Goal: Find specific page/section: Find specific page/section

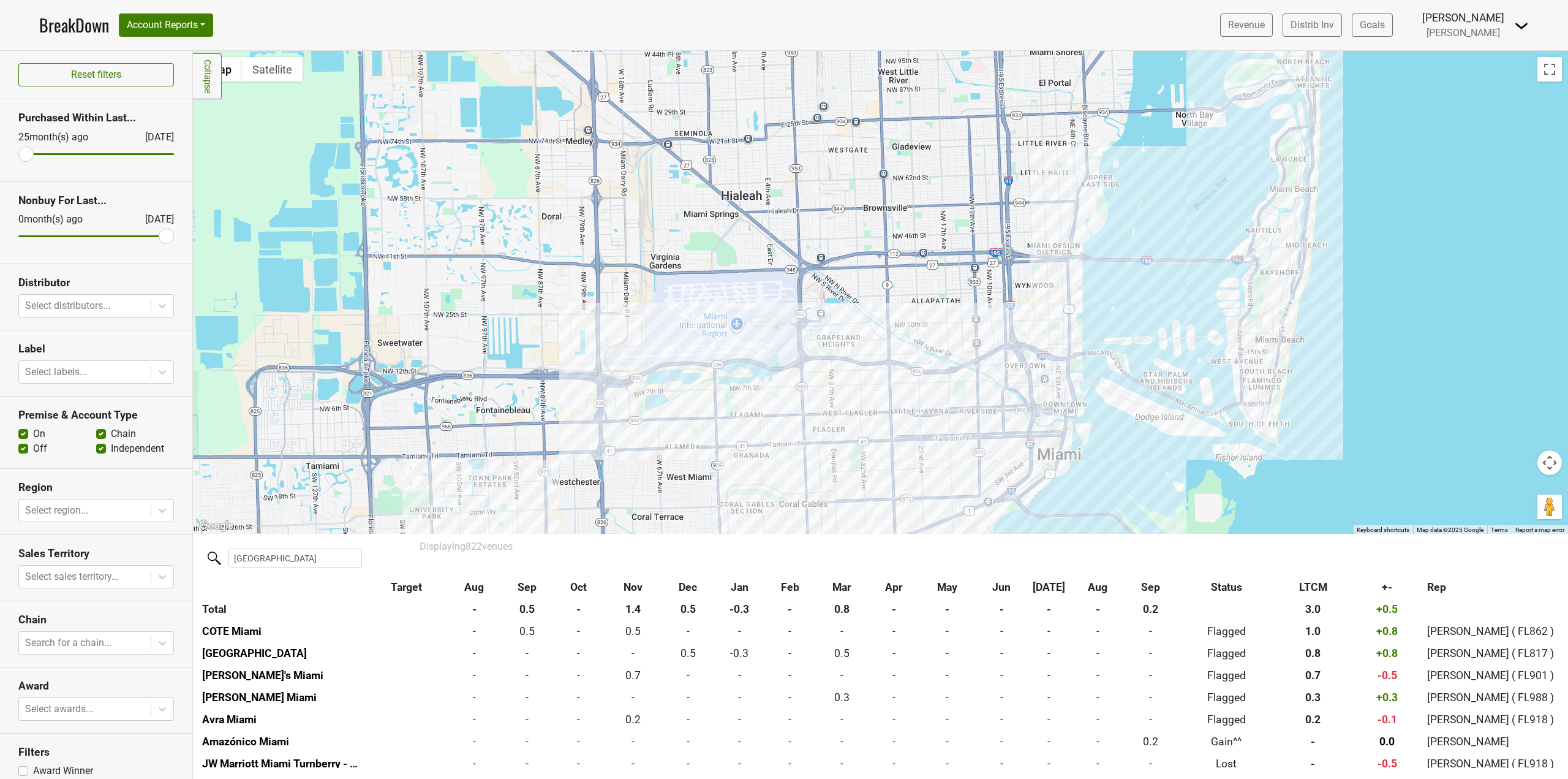
scroll to position [48, 0]
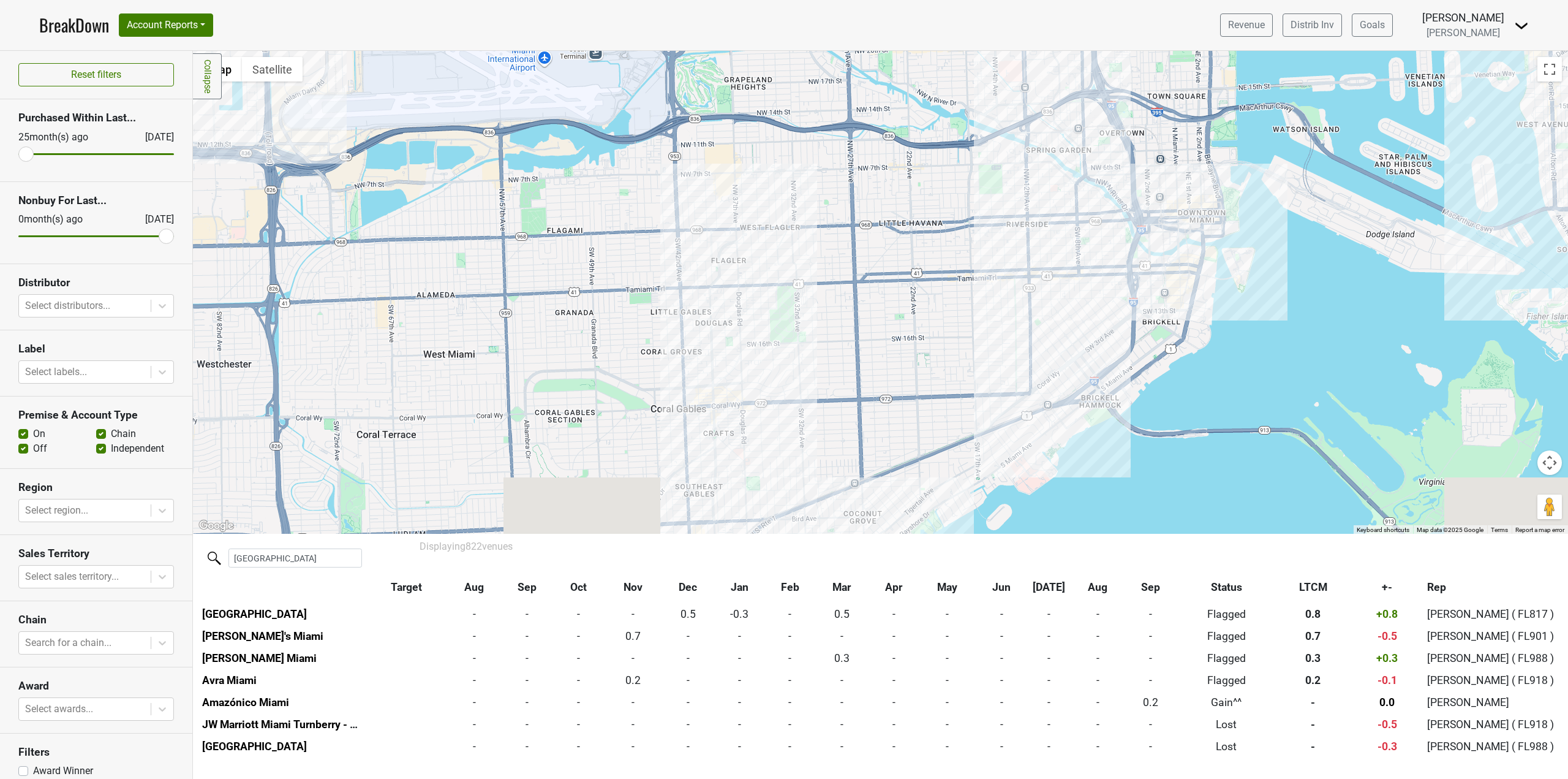
drag, startPoint x: 936, startPoint y: 441, endPoint x: 851, endPoint y: 296, distance: 168.1
click at [851, 296] on div at bounding box center [881, 292] width 1375 height 483
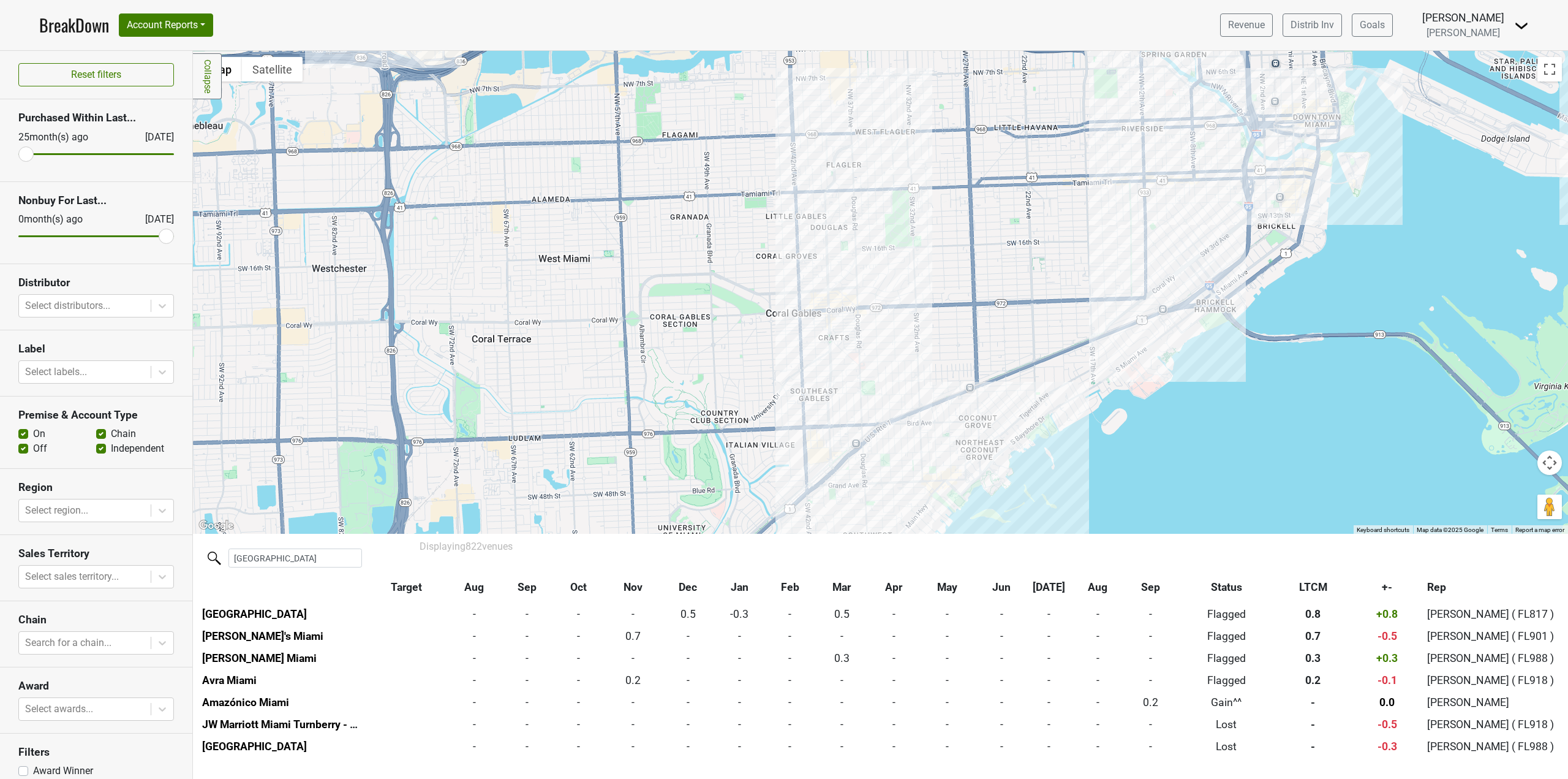
drag, startPoint x: 866, startPoint y: 269, endPoint x: 1132, endPoint y: 409, distance: 300.6
click at [1116, 410] on div at bounding box center [881, 292] width 1375 height 483
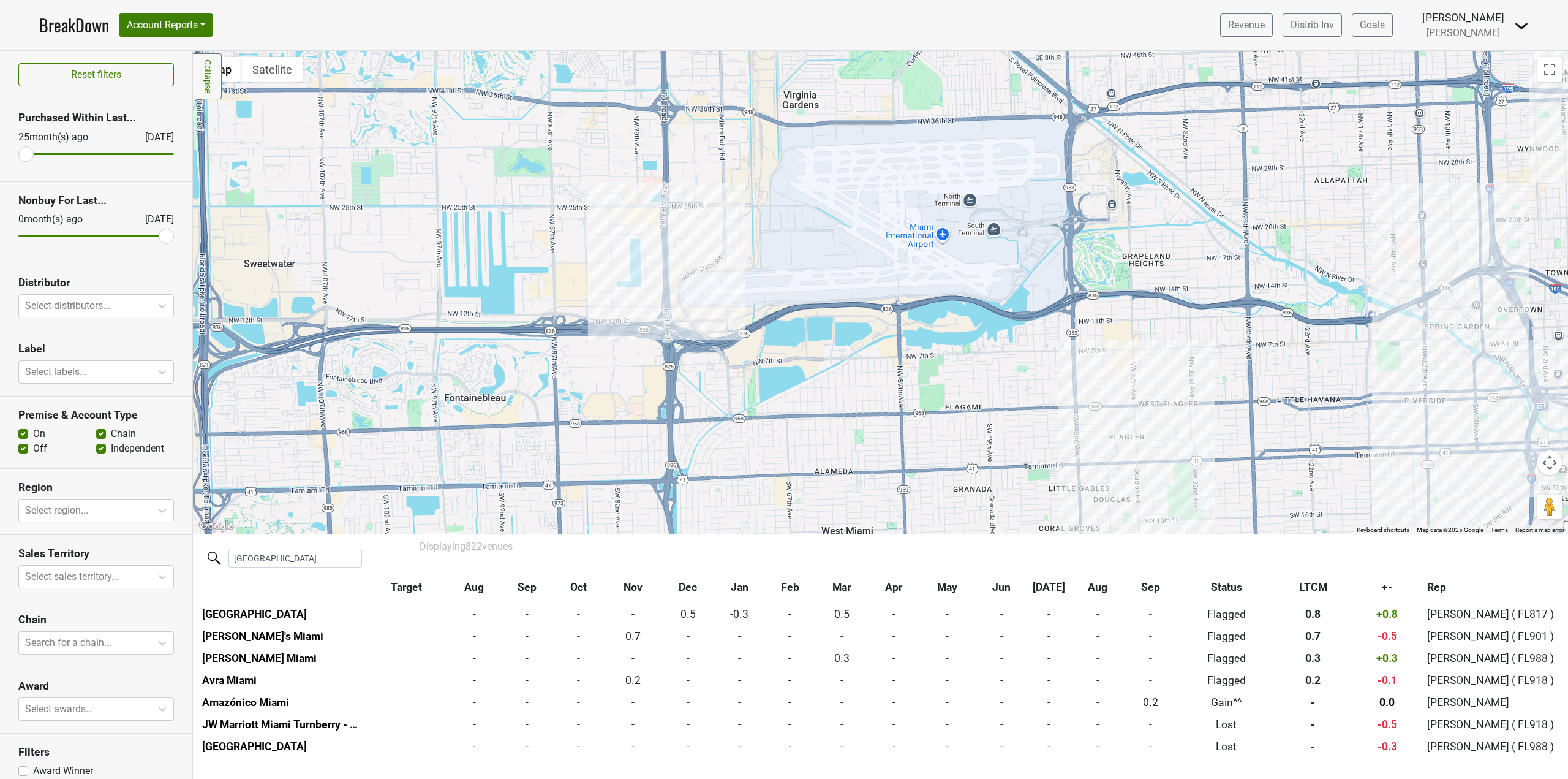
drag, startPoint x: 732, startPoint y: 321, endPoint x: 861, endPoint y: 507, distance: 226.4
click at [861, 507] on div at bounding box center [881, 292] width 1375 height 483
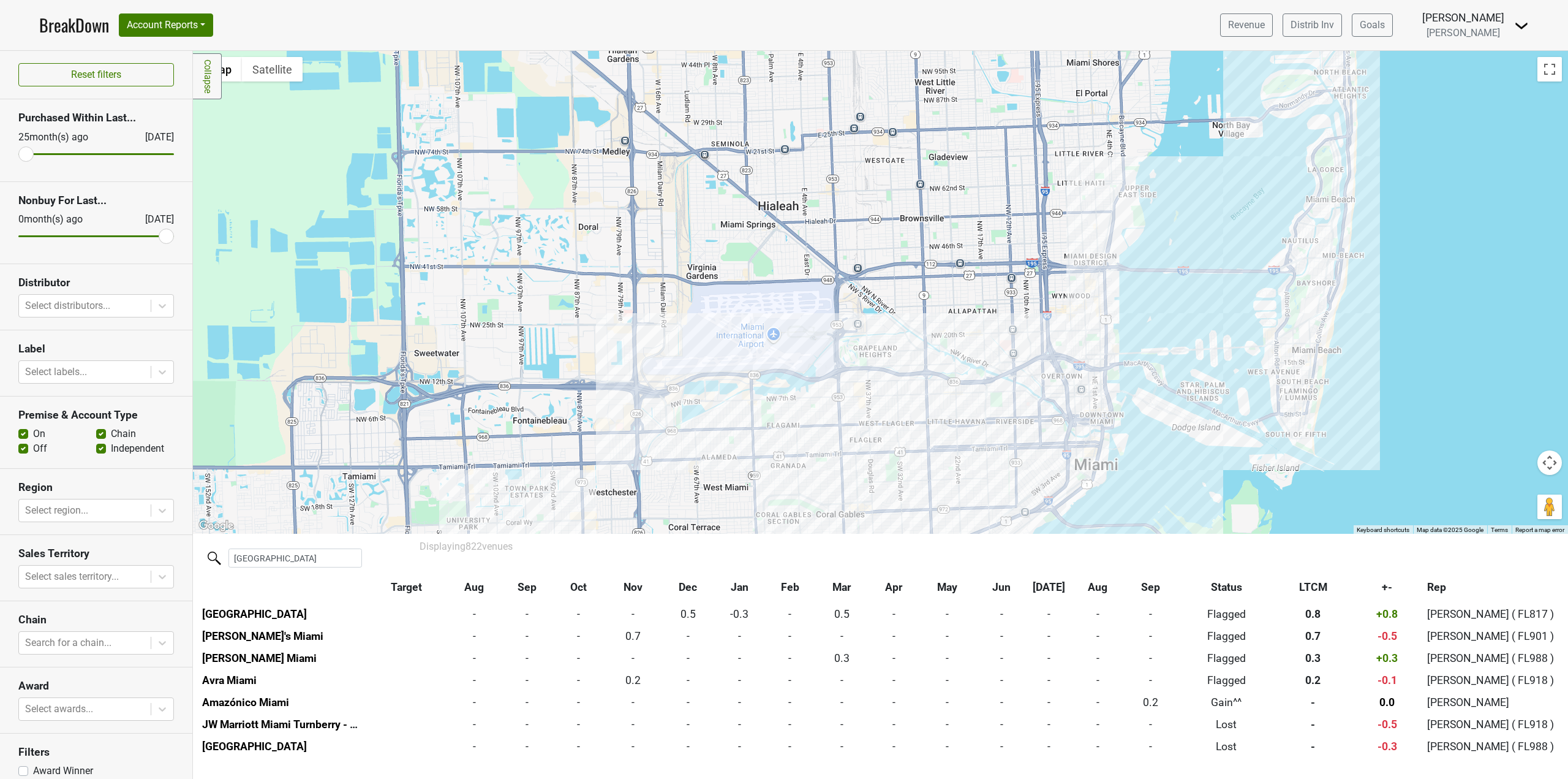
drag, startPoint x: 828, startPoint y: 423, endPoint x: 754, endPoint y: 418, distance: 74.2
click at [754, 418] on div at bounding box center [881, 292] width 1375 height 483
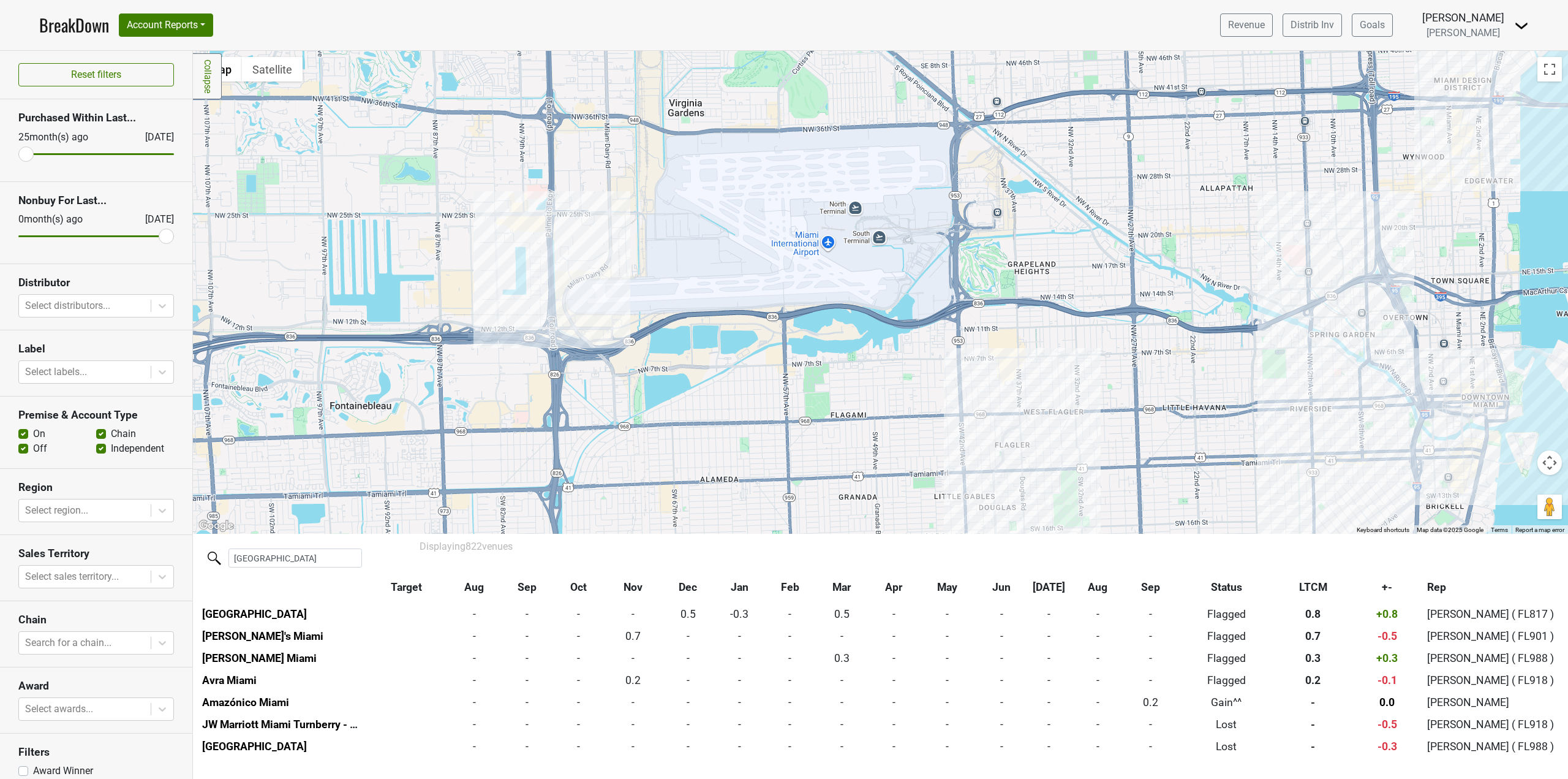
drag, startPoint x: 660, startPoint y: 406, endPoint x: 723, endPoint y: 391, distance: 64.8
click at [723, 391] on div at bounding box center [881, 292] width 1375 height 483
click at [365, 415] on div at bounding box center [881, 292] width 1375 height 483
click at [365, 412] on div at bounding box center [881, 292] width 1375 height 483
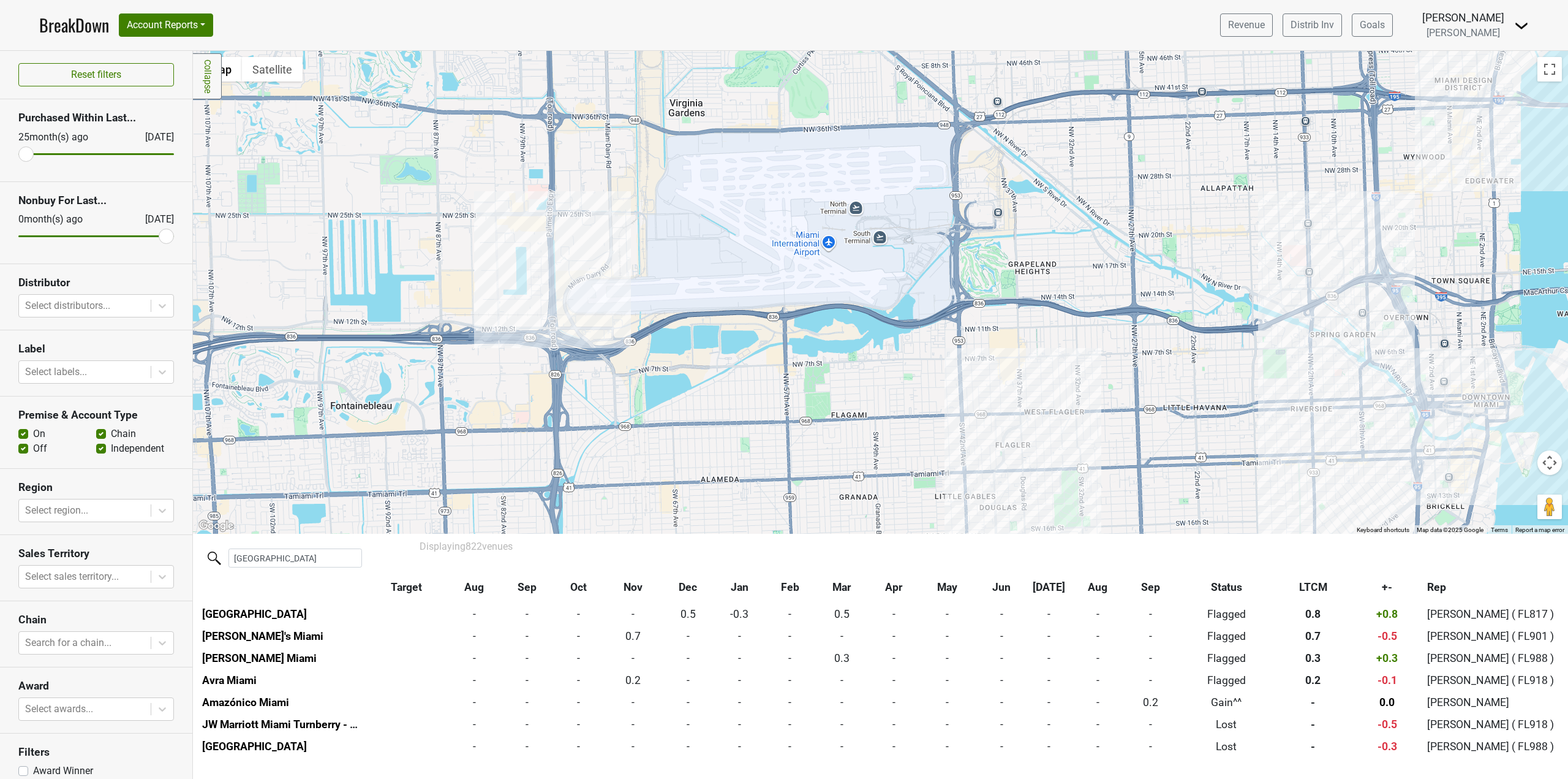
click at [365, 412] on div at bounding box center [881, 292] width 1375 height 483
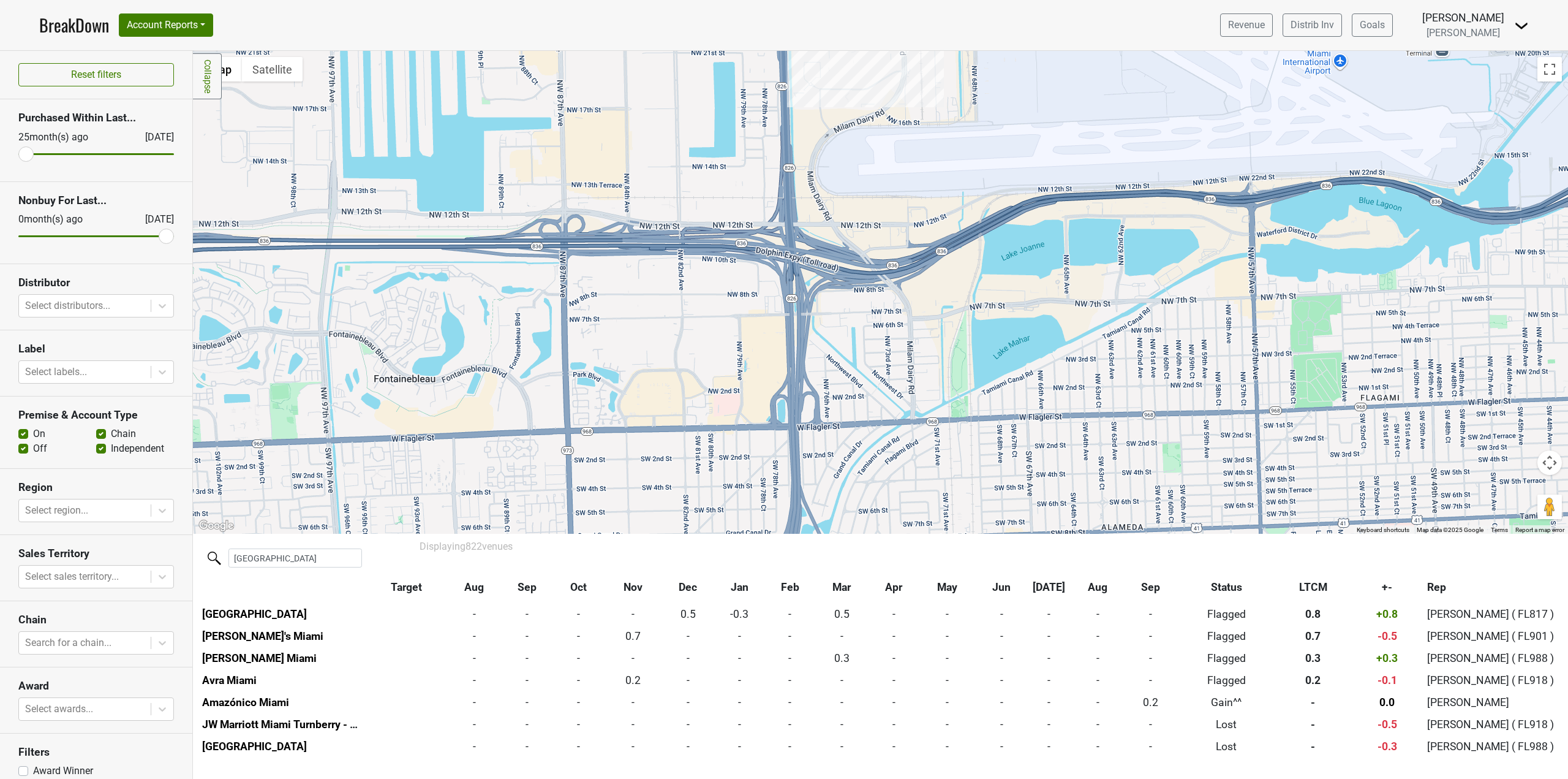
drag, startPoint x: 383, startPoint y: 433, endPoint x: 420, endPoint y: 406, distance: 45.8
click at [442, 410] on div at bounding box center [881, 292] width 1375 height 483
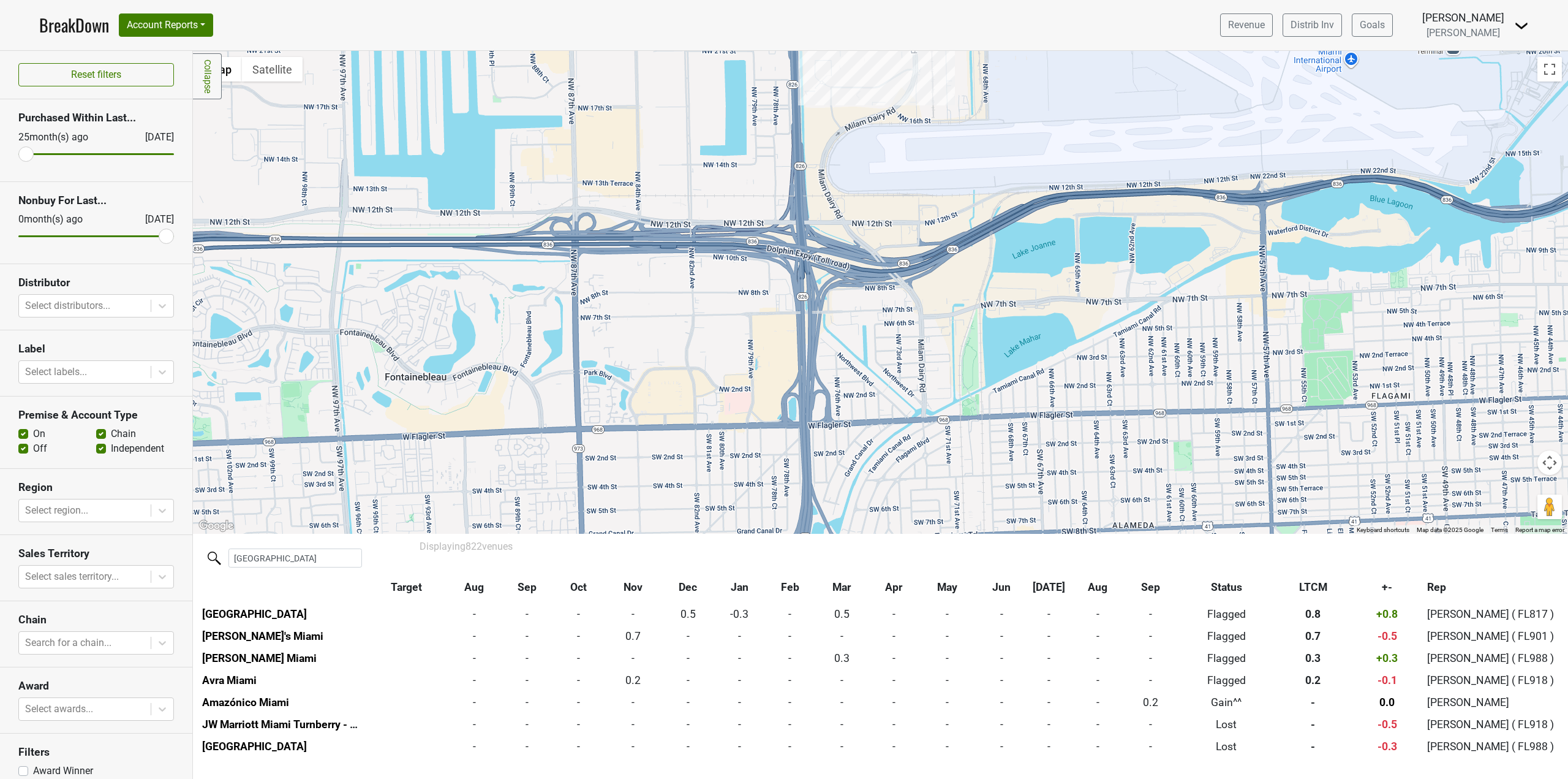
scroll to position [41, 0]
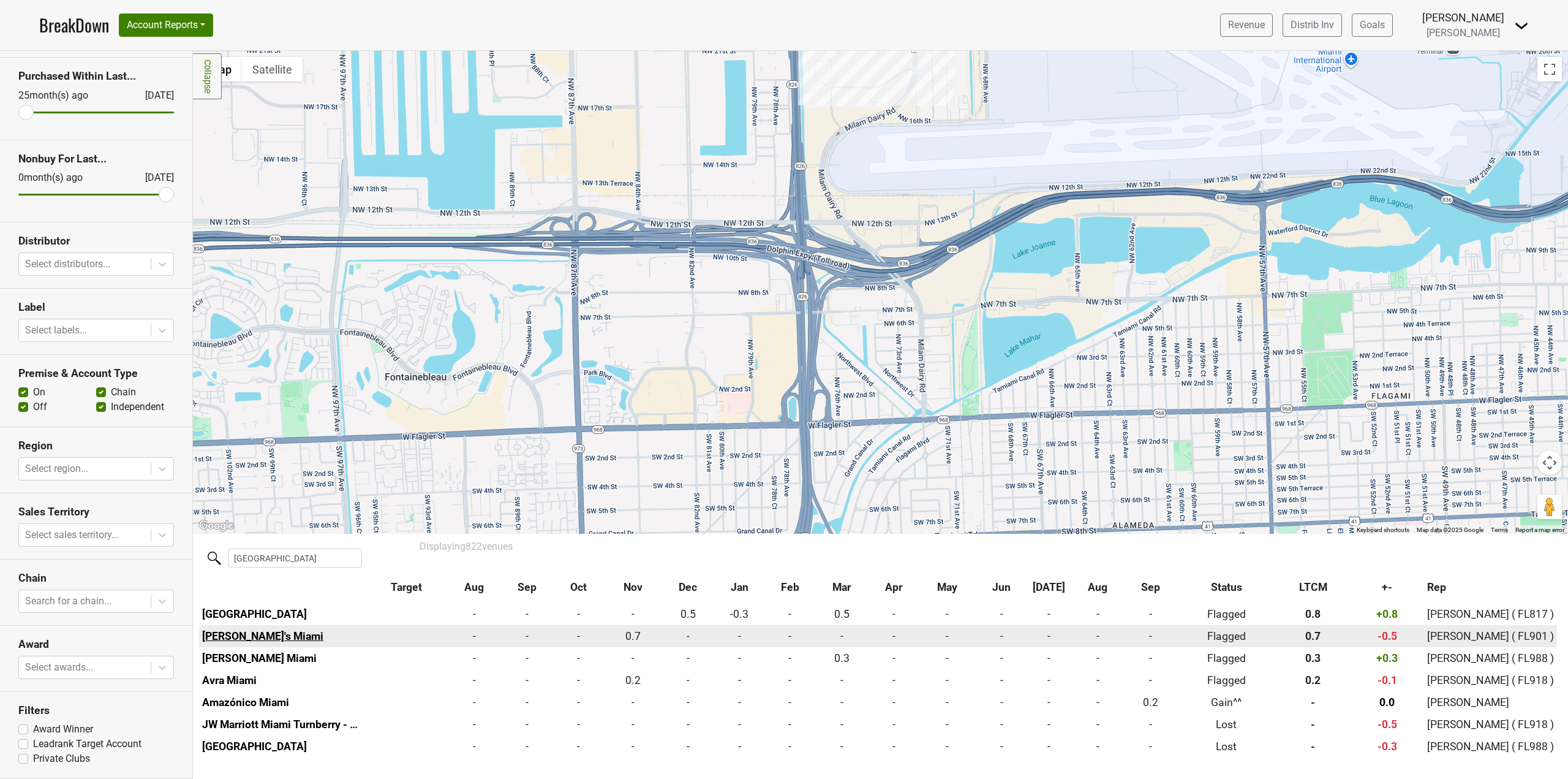
click at [249, 630] on link "[PERSON_NAME]'s Miami" at bounding box center [262, 636] width 121 height 13
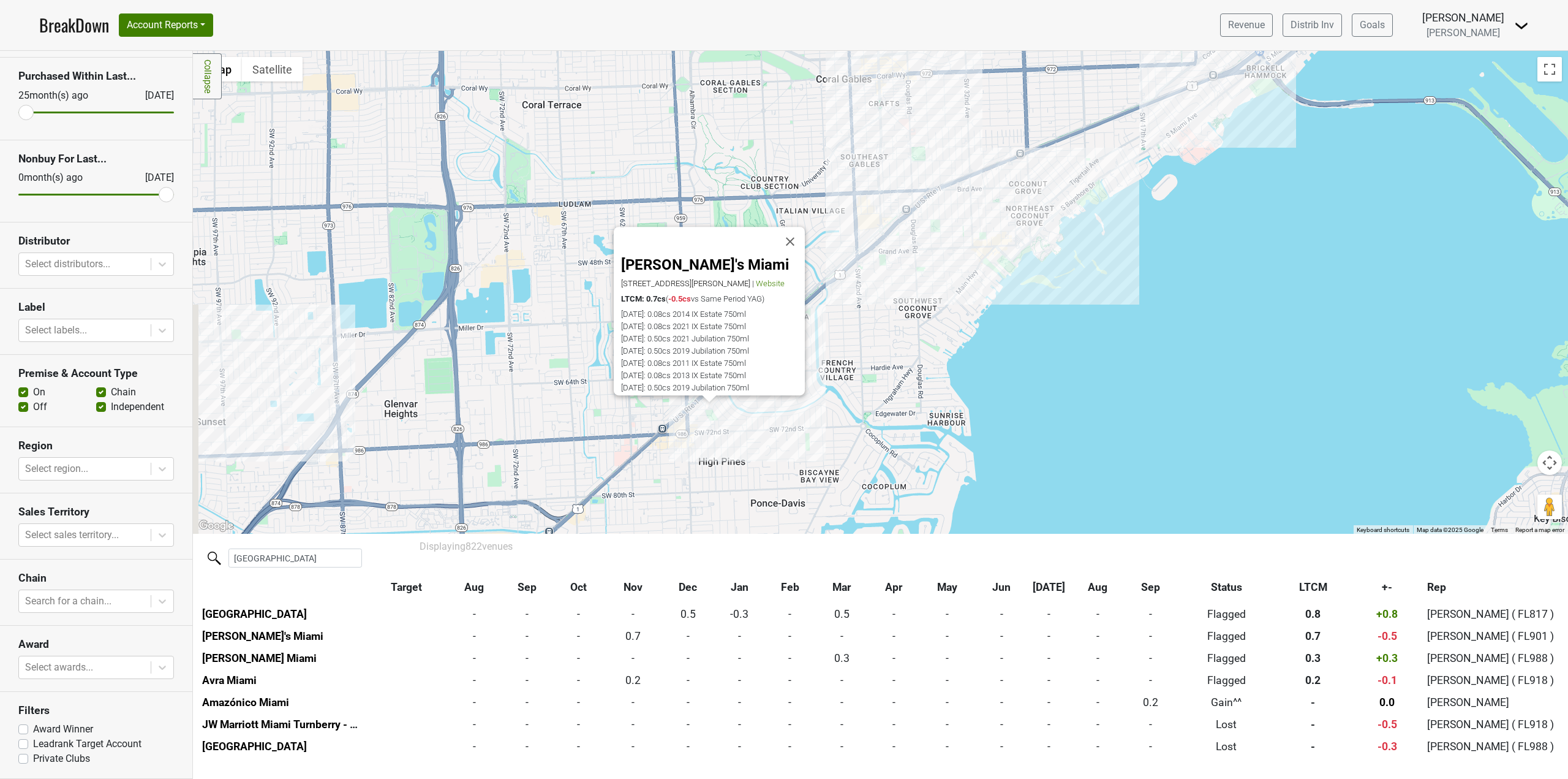
drag, startPoint x: 585, startPoint y: 329, endPoint x: 608, endPoint y: 444, distance: 117.3
click at [608, 444] on div "[PERSON_NAME]'s Miami [STREET_ADDRESS][PERSON_NAME] | Website LTCM: 0.7cs ( -0.…" at bounding box center [881, 292] width 1375 height 483
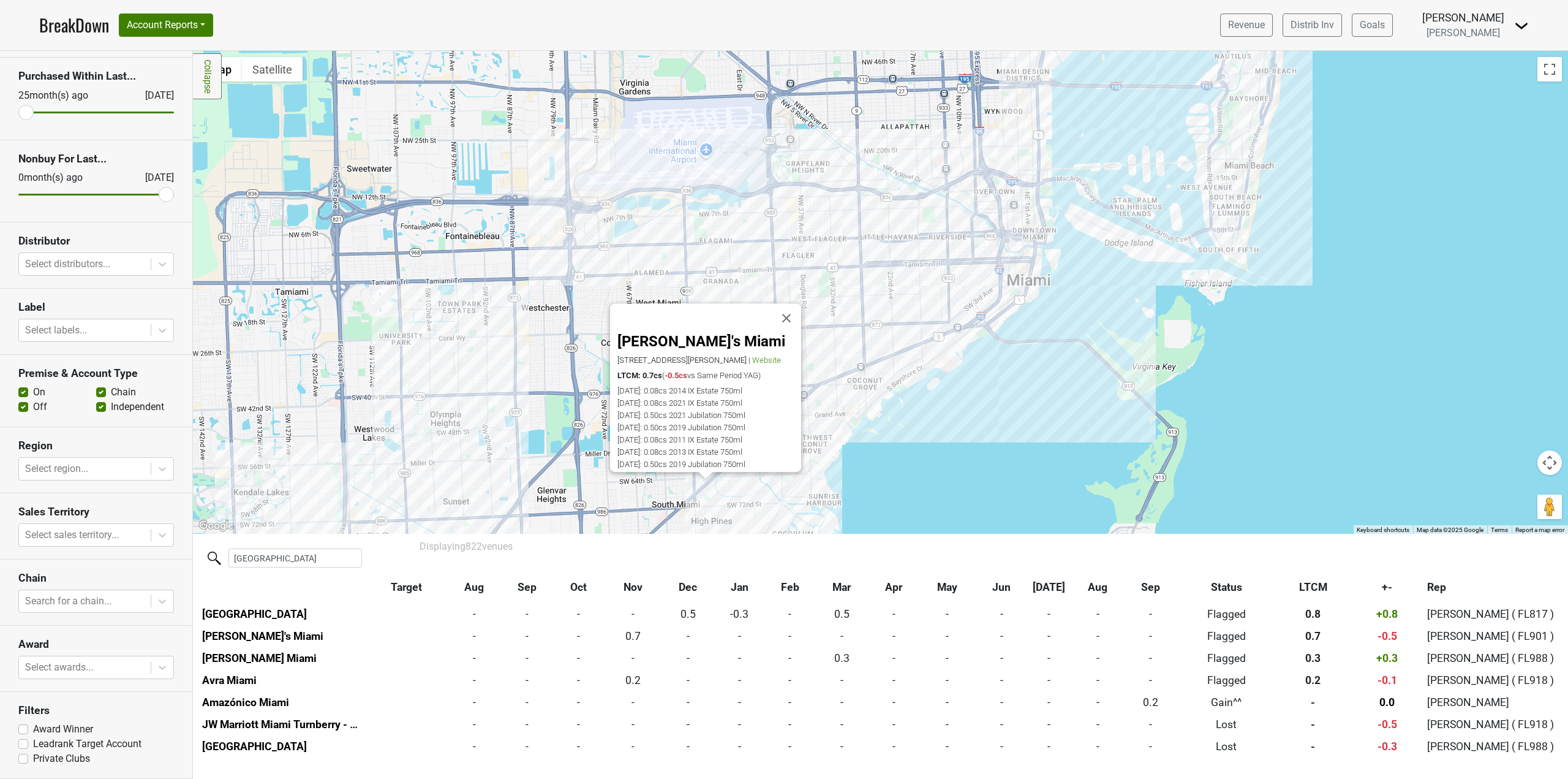
drag, startPoint x: 565, startPoint y: 271, endPoint x: 553, endPoint y: 319, distance: 49.5
click at [553, 319] on div "[PERSON_NAME]'s Miami [STREET_ADDRESS][PERSON_NAME] | Website LTCM: 0.7cs ( -0.…" at bounding box center [881, 292] width 1375 height 483
click at [599, 138] on div "[PERSON_NAME]'s Miami [STREET_ADDRESS][PERSON_NAME] | Website LTCM: 0.7cs ( -0.…" at bounding box center [881, 292] width 1375 height 483
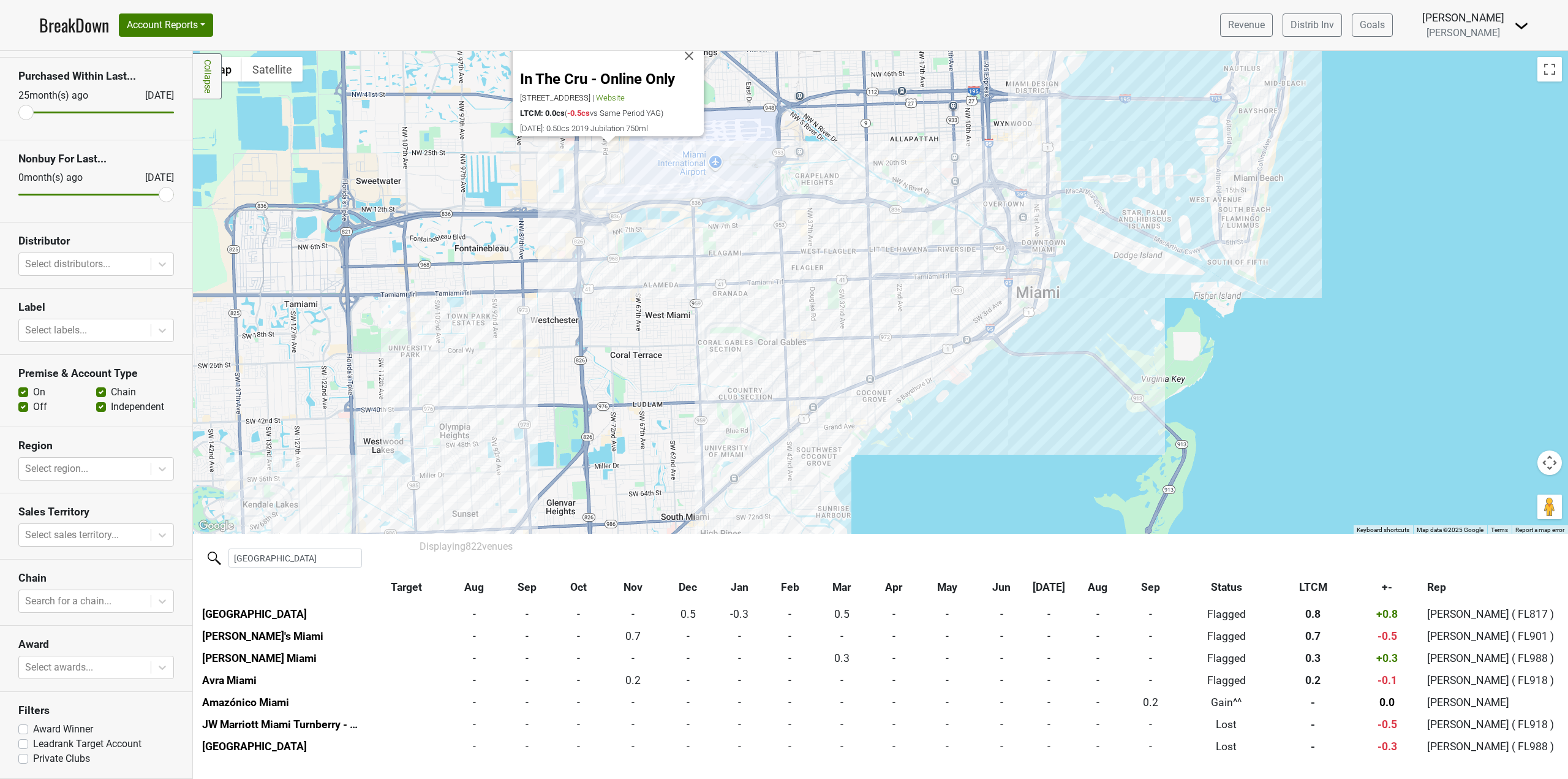
drag, startPoint x: 529, startPoint y: 365, endPoint x: 553, endPoint y: 268, distance: 99.9
click at [553, 268] on div "In The Cru - Online Only [STREET_ADDRESS] | Website LTCM: 0.0cs ( -0.5cs vs Sam…" at bounding box center [881, 292] width 1375 height 483
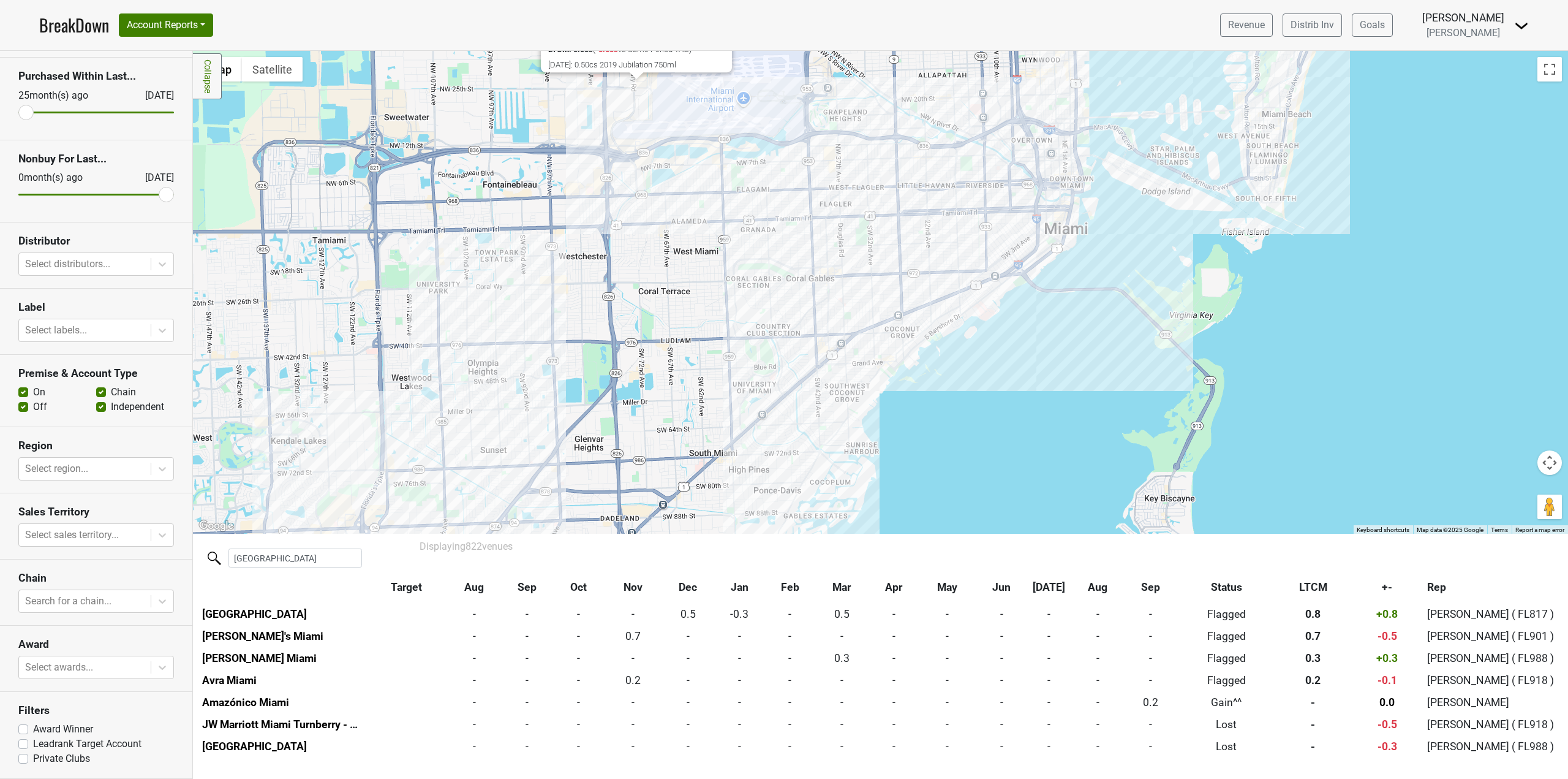
click at [540, 395] on div "In The Cru - Online Only [STREET_ADDRESS] | Website LTCM: 0.0cs ( -0.5cs vs Sam…" at bounding box center [881, 292] width 1375 height 483
click at [493, 450] on div "A Love Story Winery & Bistro [STREET_ADDRESS] | Website LTCM: 0.0cs ( Flat vs S…" at bounding box center [881, 292] width 1375 height 483
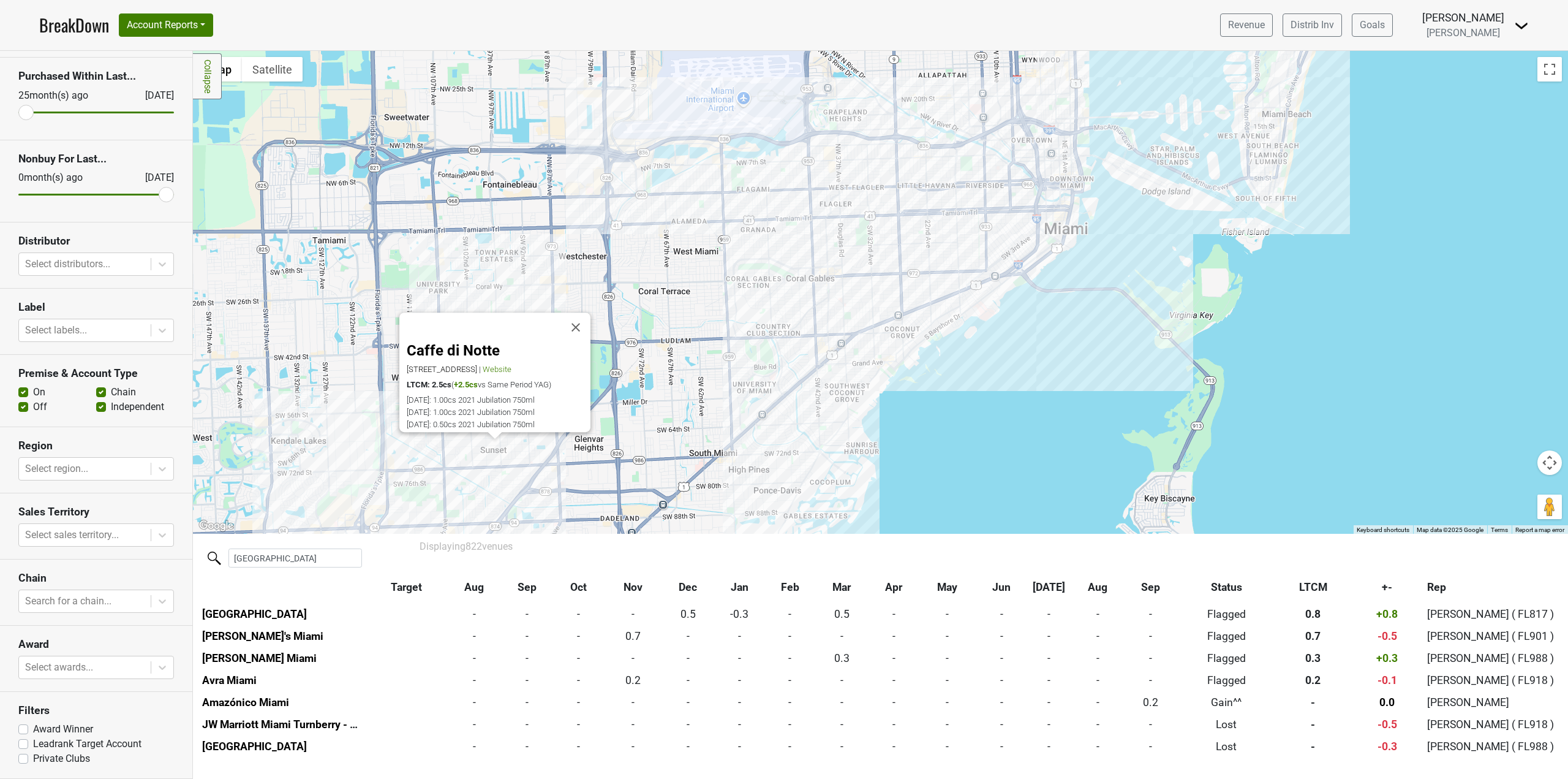
click at [776, 253] on div "Caffe di Notte [STREET_ADDRESS] | Website LTCM: 2.5cs ( +2.5cs vs Same Period Y…" at bounding box center [881, 292] width 1375 height 483
click at [829, 201] on div "Caffe di Notte [STREET_ADDRESS] | Website LTCM: 2.5cs ( +2.5cs vs Same Period Y…" at bounding box center [881, 292] width 1375 height 483
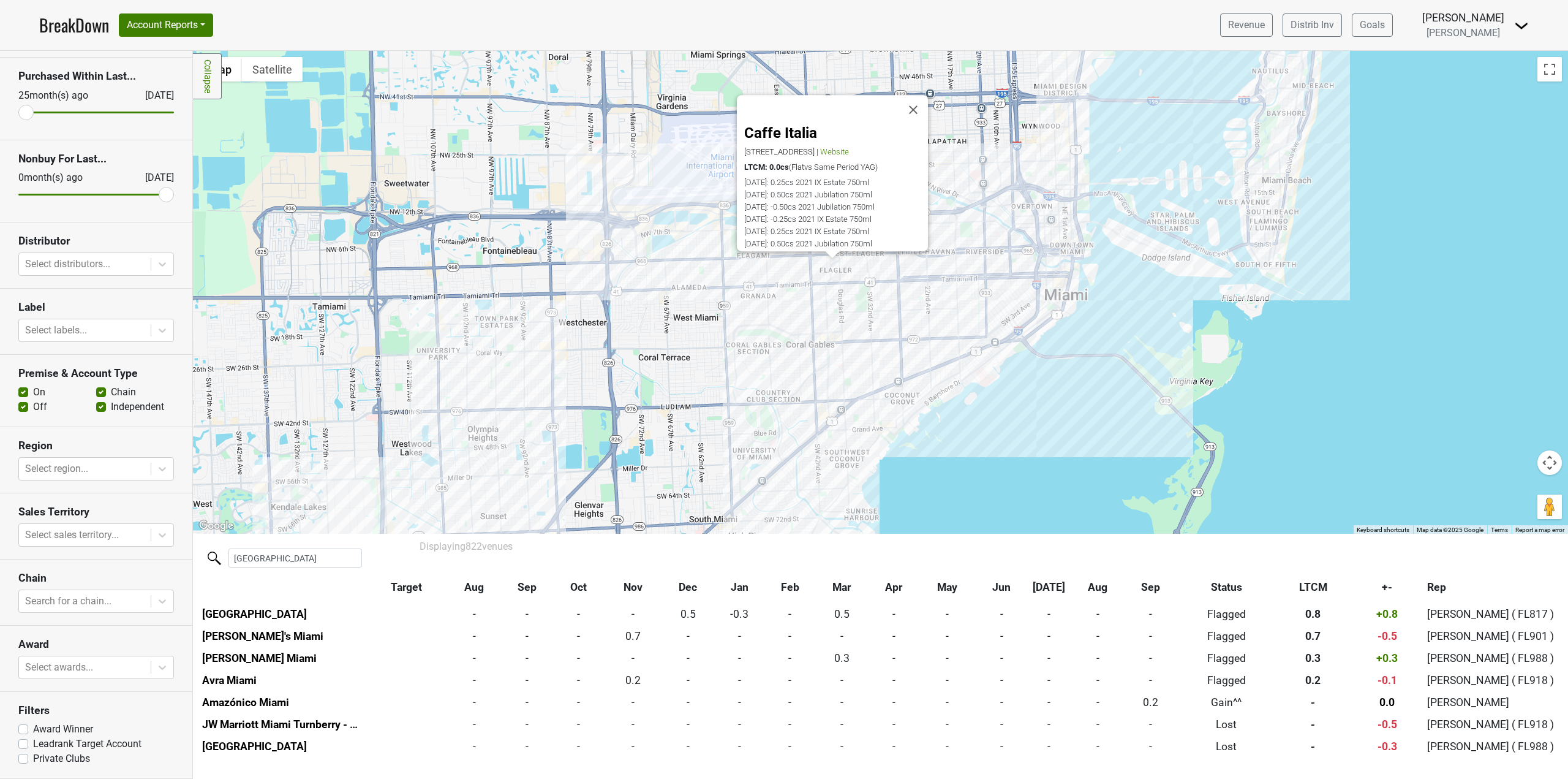
click at [839, 316] on div "Caffe Italia [STREET_ADDRESS] | Website LTCM: 0.0cs ( Flat vs Same Period YAG) …" at bounding box center [881, 292] width 1375 height 483
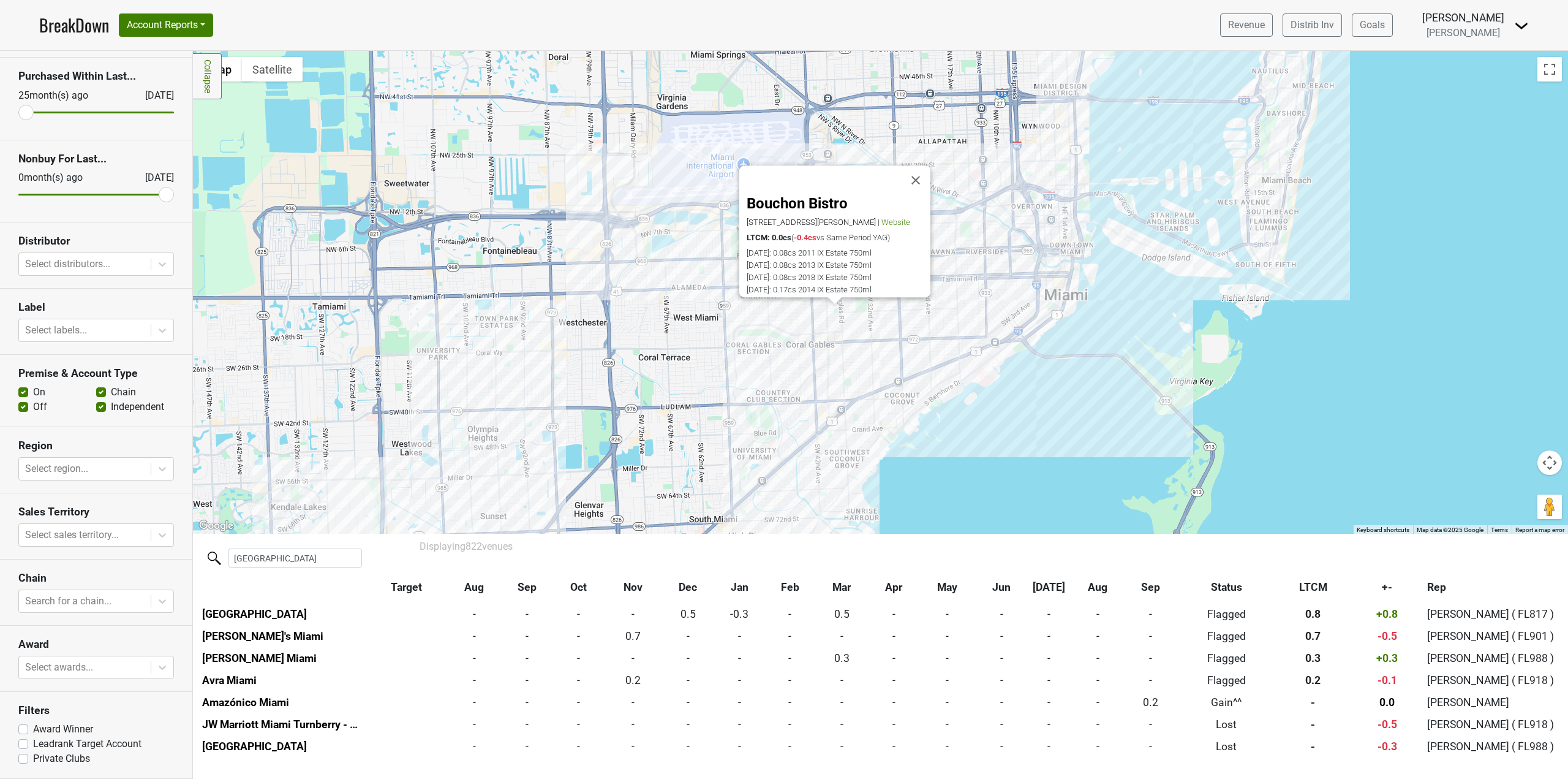
click at [829, 337] on div "Bouchon Bistro [STREET_ADDRESS][PERSON_NAME] | Website LTCM: 0.0cs ( -0.4cs vs …" at bounding box center [881, 292] width 1375 height 483
click at [747, 506] on div "[PERSON_NAME]'s on [PERSON_NAME] [STREET_ADDRESS][PERSON_NAME][PERSON_NAME] | W…" at bounding box center [881, 292] width 1375 height 483
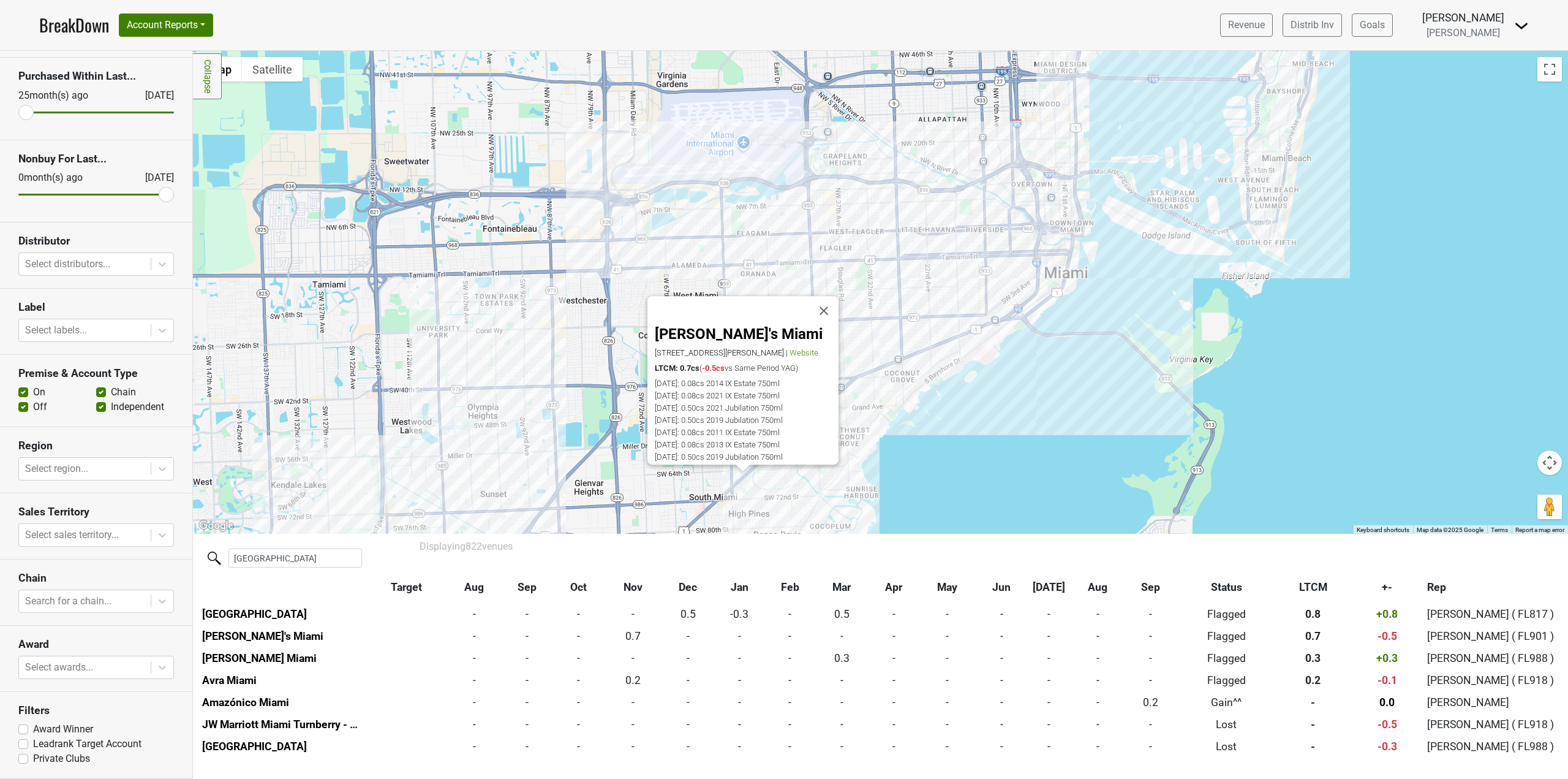
click at [608, 441] on div "[PERSON_NAME]'s Miami [STREET_ADDRESS][PERSON_NAME] | Website LTCM: 0.7cs ( -0.…" at bounding box center [881, 292] width 1375 height 483
click at [595, 456] on div "[PERSON_NAME]'s Miami [STREET_ADDRESS][PERSON_NAME] | Website LTCM: 0.7cs ( -0.…" at bounding box center [881, 292] width 1375 height 483
click at [830, 300] on button "Close" at bounding box center [823, 311] width 30 height 30
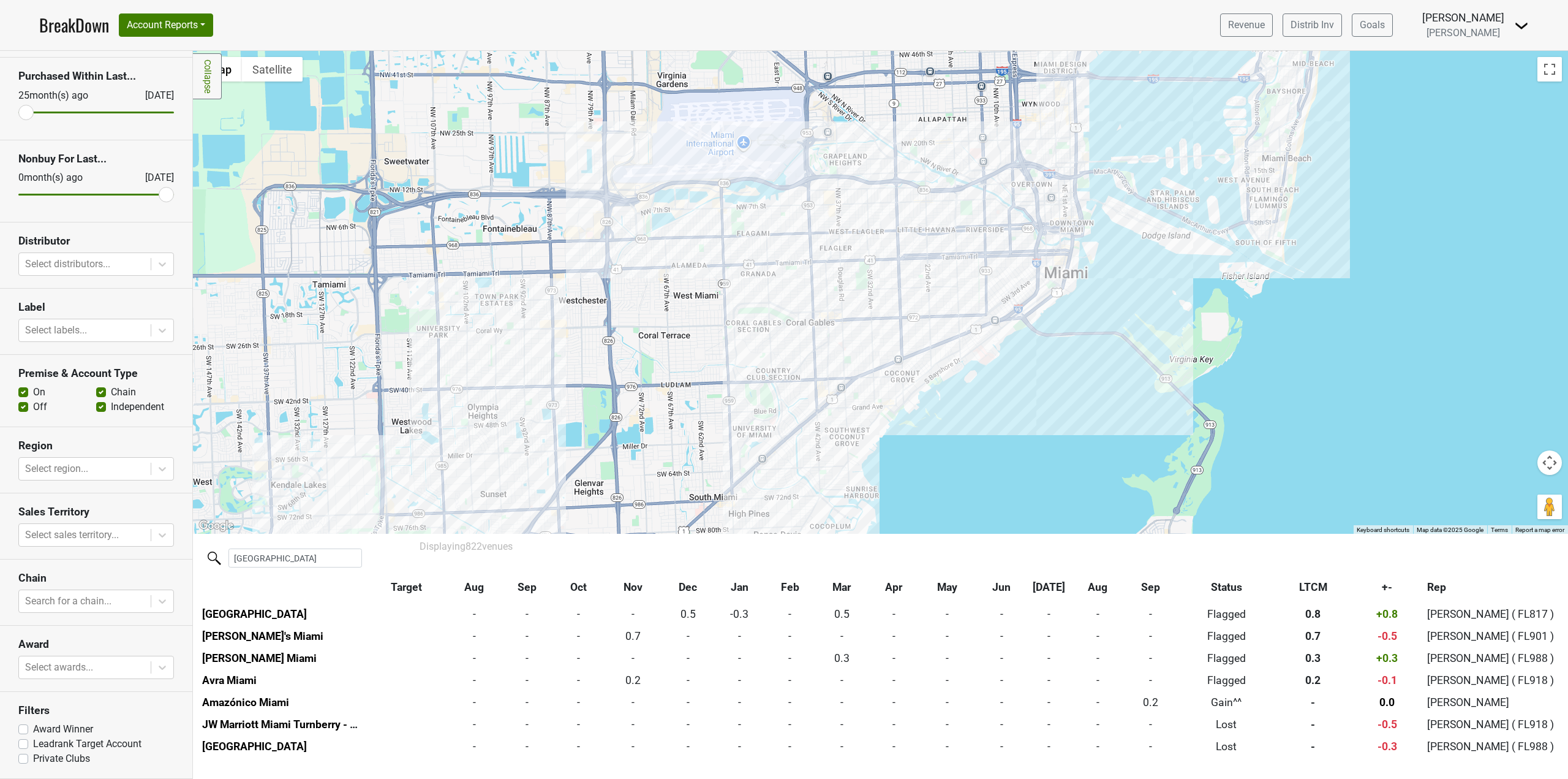
click at [547, 443] on div at bounding box center [881, 292] width 1375 height 483
click at [749, 389] on div "A Love Story Winery & Bistro [STREET_ADDRESS] | Website LTCM: 0.0cs ( Flat vs S…" at bounding box center [881, 292] width 1375 height 483
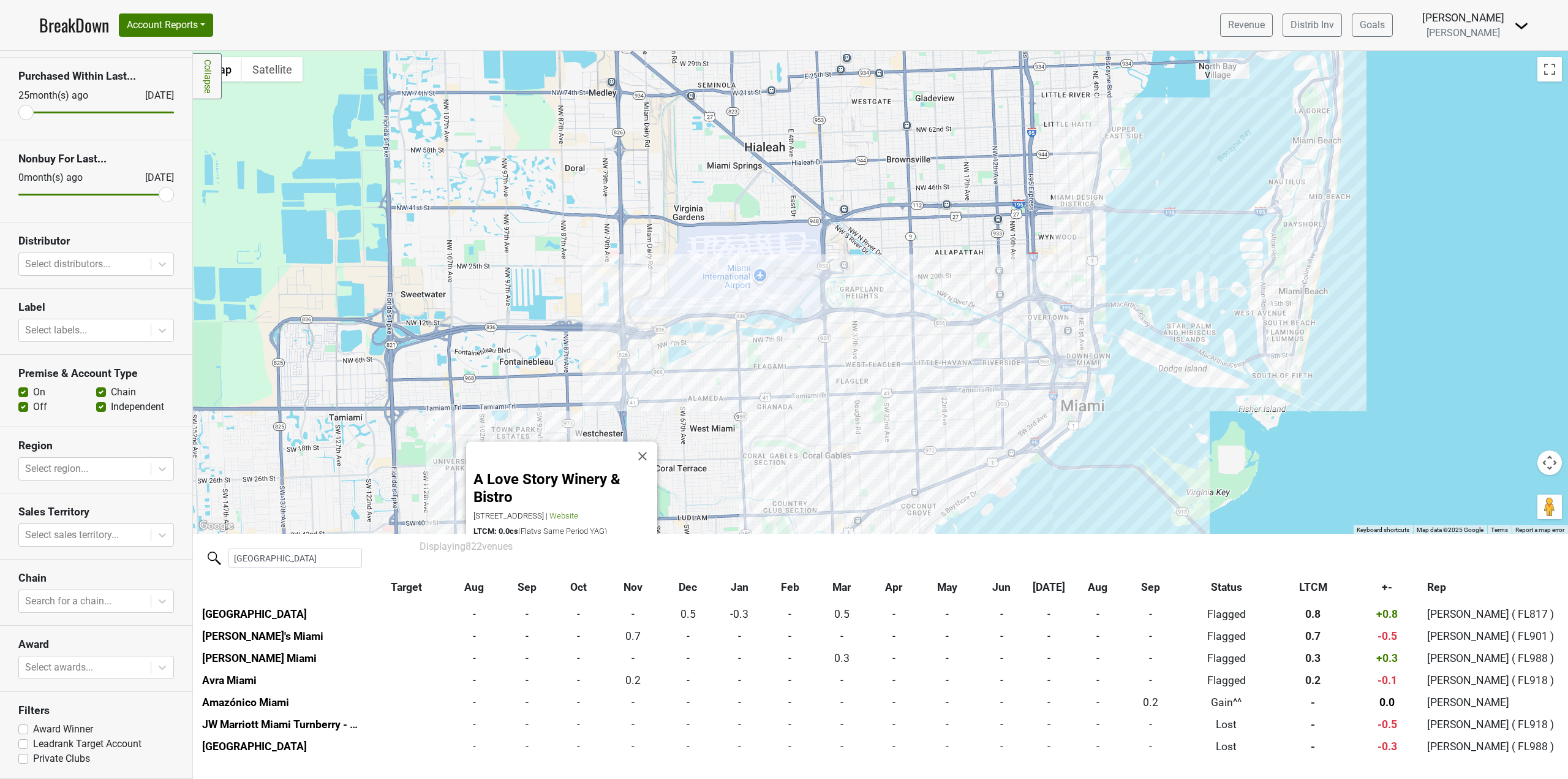
drag, startPoint x: 828, startPoint y: 271, endPoint x: 844, endPoint y: 406, distance: 135.9
click at [844, 406] on div "A Love Story Winery & Bistro [STREET_ADDRESS] | Website LTCM: 0.0cs ( Flat vs S…" at bounding box center [881, 292] width 1375 height 483
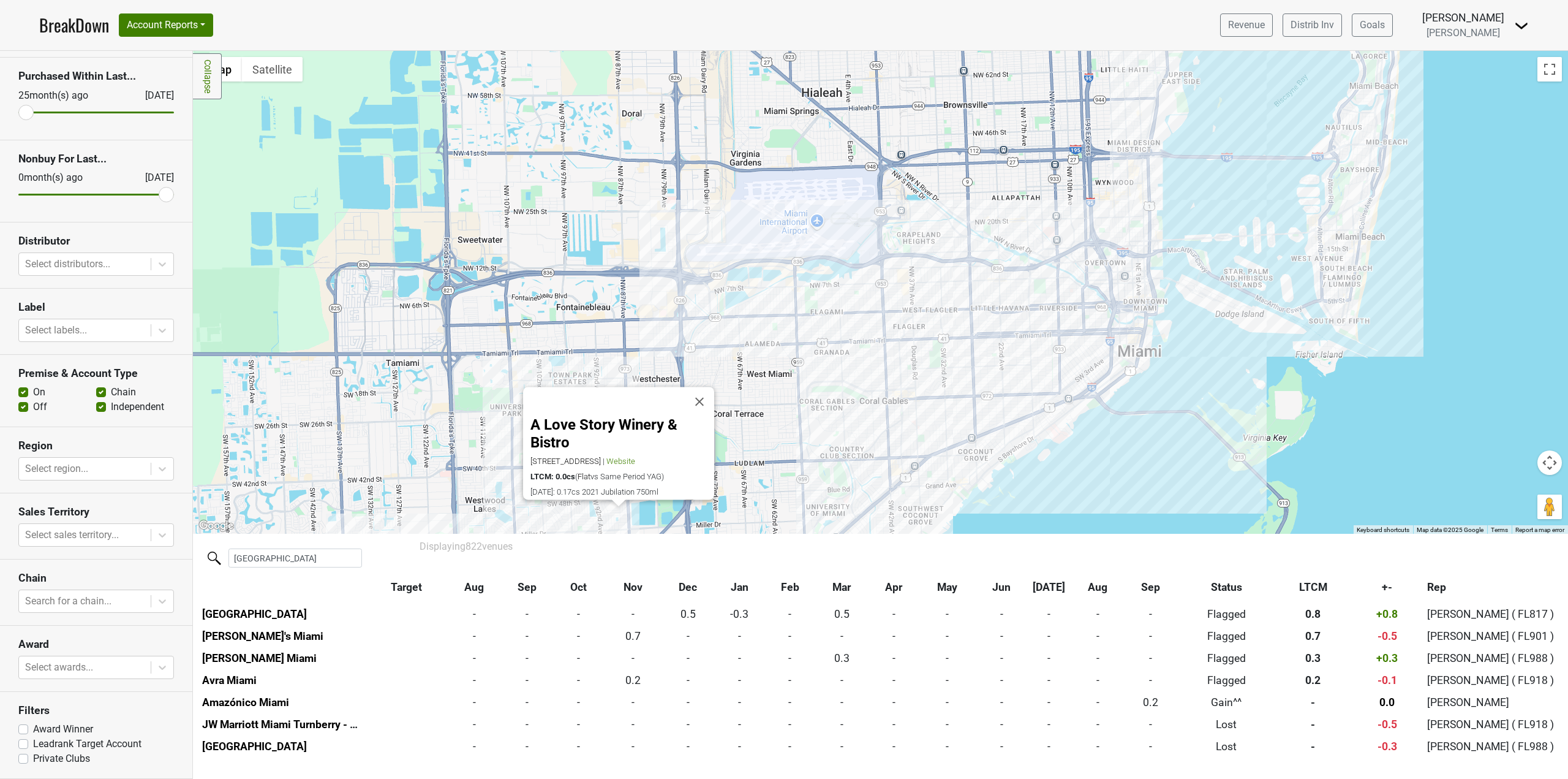
drag, startPoint x: 844, startPoint y: 406, endPoint x: 903, endPoint y: 350, distance: 81.3
click at [903, 350] on div "A Love Story Winery & Bistro [STREET_ADDRESS] | Website LTCM: 0.0cs ( Flat vs S…" at bounding box center [881, 292] width 1375 height 483
click at [802, 379] on div "A Love Story Winery & Bistro [STREET_ADDRESS] | Website LTCM: 0.0cs ( Flat vs S…" at bounding box center [881, 292] width 1375 height 483
drag, startPoint x: 840, startPoint y: 436, endPoint x: 841, endPoint y: 349, distance: 87.0
click at [841, 349] on div "A Love Story Winery & Bistro [STREET_ADDRESS] | Website LTCM: 0.0cs ( Flat vs S…" at bounding box center [881, 292] width 1375 height 483
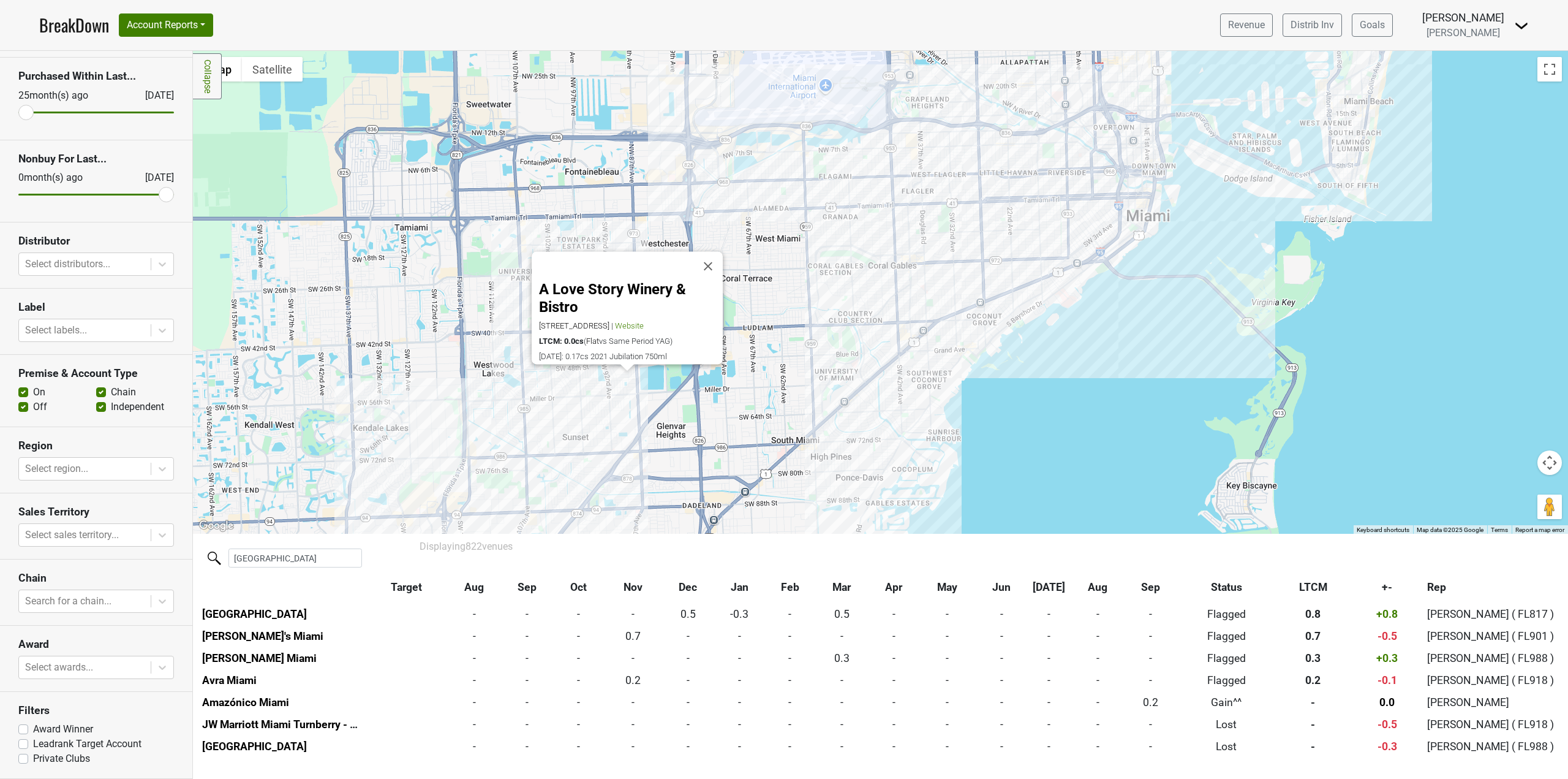
drag, startPoint x: 815, startPoint y: 437, endPoint x: 830, endPoint y: 337, distance: 101.1
click at [830, 337] on div "A Love Story Winery & Bistro [STREET_ADDRESS] | Website LTCM: 0.0cs ( Flat vs S…" at bounding box center [881, 292] width 1375 height 483
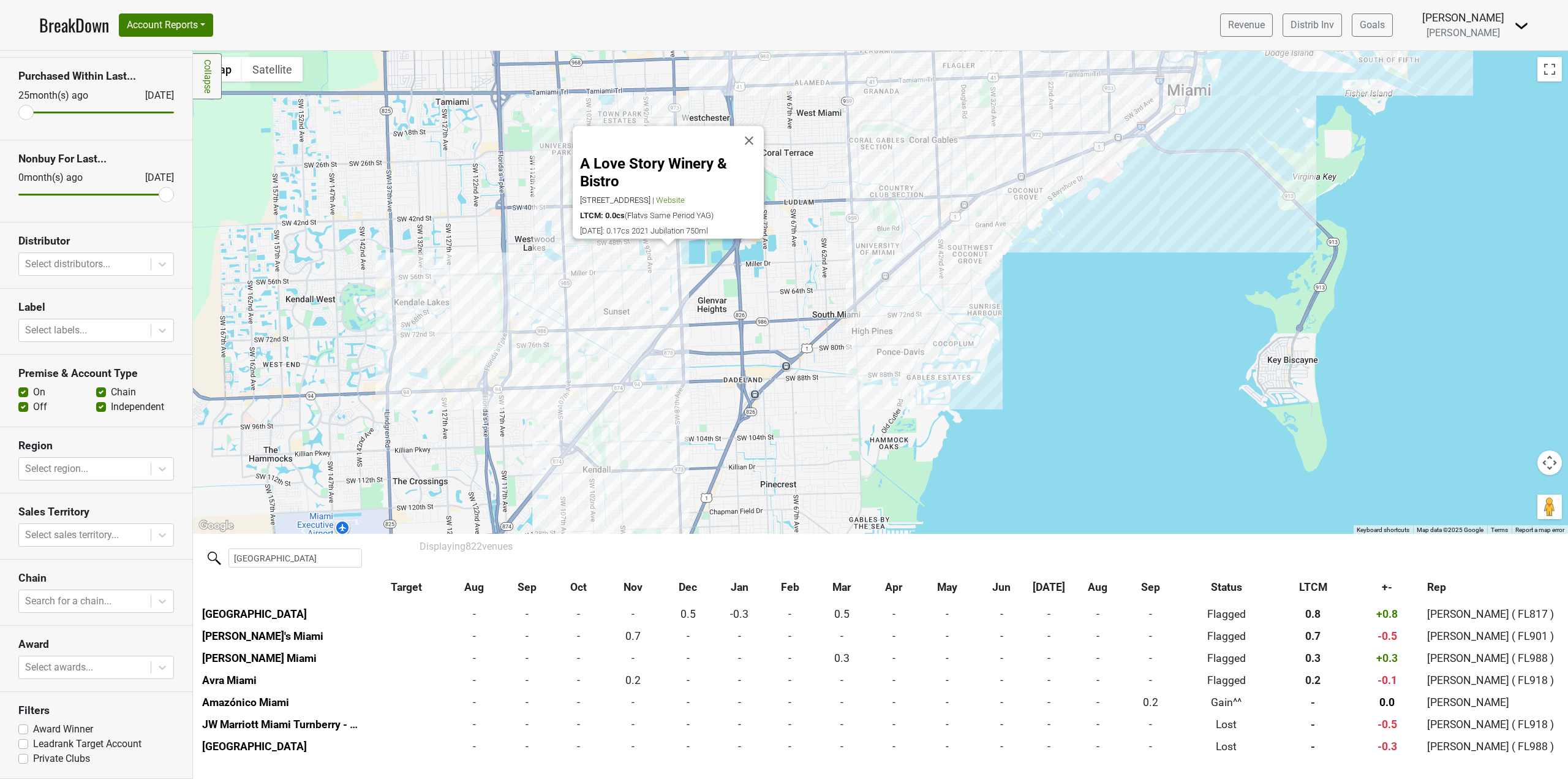
drag, startPoint x: 728, startPoint y: 332, endPoint x: 747, endPoint y: 365, distance: 38.1
click at [747, 365] on div "A Love Story Winery & Bistro [STREET_ADDRESS] | Website LTCM: 0.0cs ( Flat vs S…" at bounding box center [881, 292] width 1375 height 483
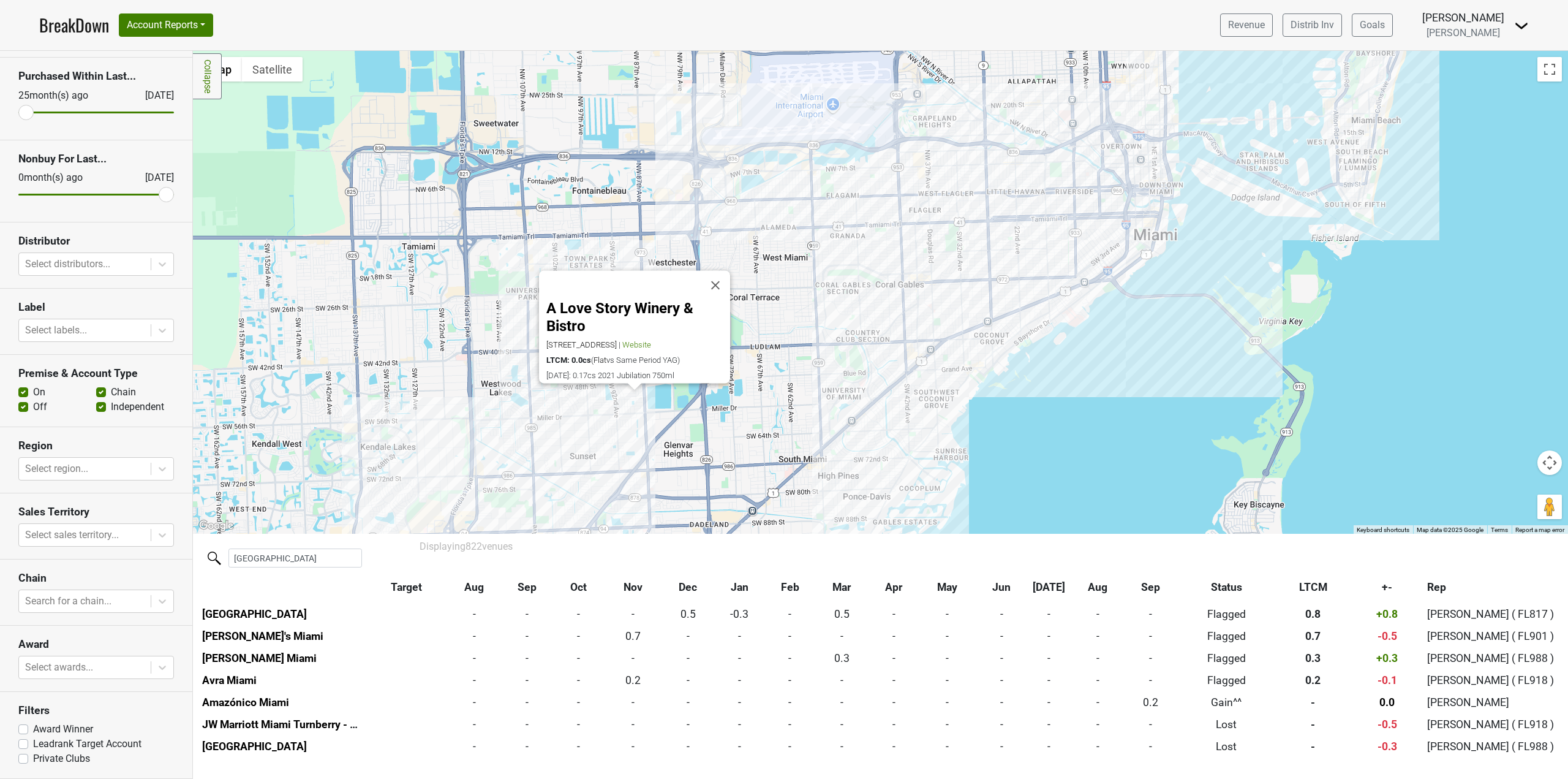
drag, startPoint x: 799, startPoint y: 249, endPoint x: 789, endPoint y: 291, distance: 43.2
click at [789, 291] on div "A Love Story Winery & Bistro [STREET_ADDRESS] | Website LTCM: 0.0cs ( Flat vs S…" at bounding box center [881, 292] width 1375 height 483
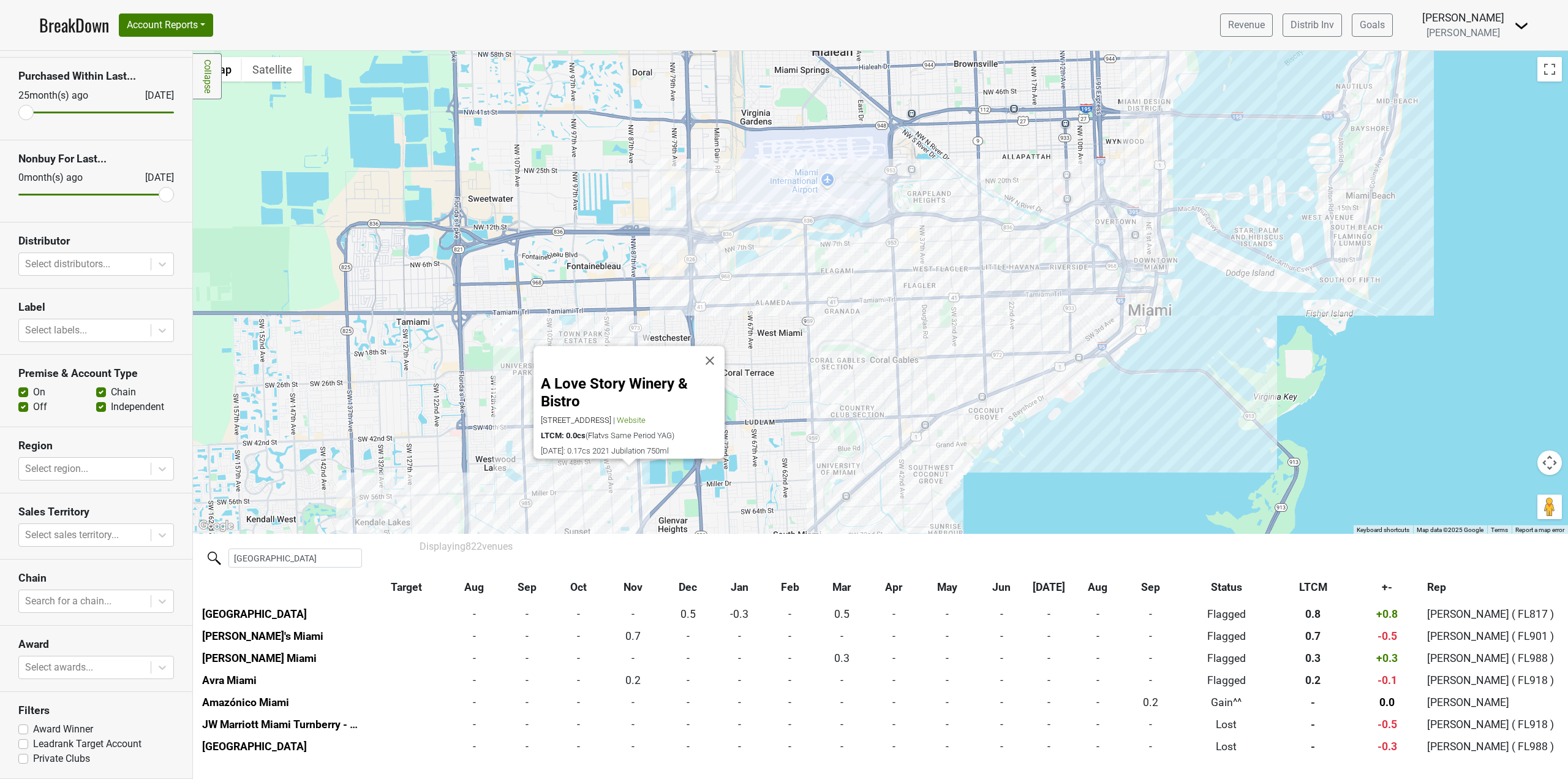
drag, startPoint x: 789, startPoint y: 291, endPoint x: 788, endPoint y: 381, distance: 90.0
click at [788, 381] on div "A Love Story Winery & Bistro [STREET_ADDRESS] | Website LTCM: 0.0cs ( Flat vs S…" at bounding box center [881, 292] width 1375 height 483
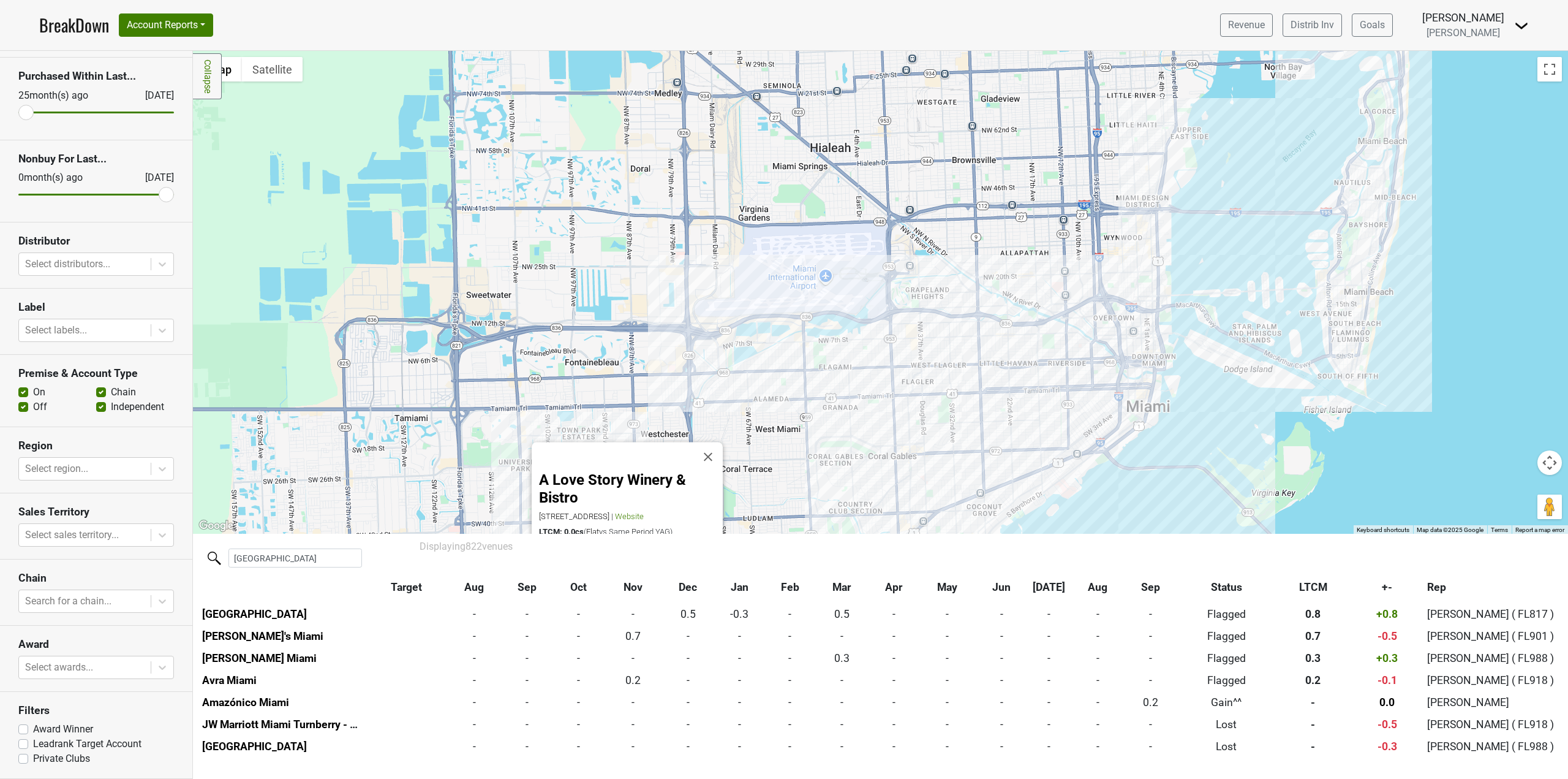
click at [920, 429] on div "A Love Story Winery & Bistro [STREET_ADDRESS] | Website LTCM: 0.0cs ( Flat vs S…" at bounding box center [881, 292] width 1375 height 483
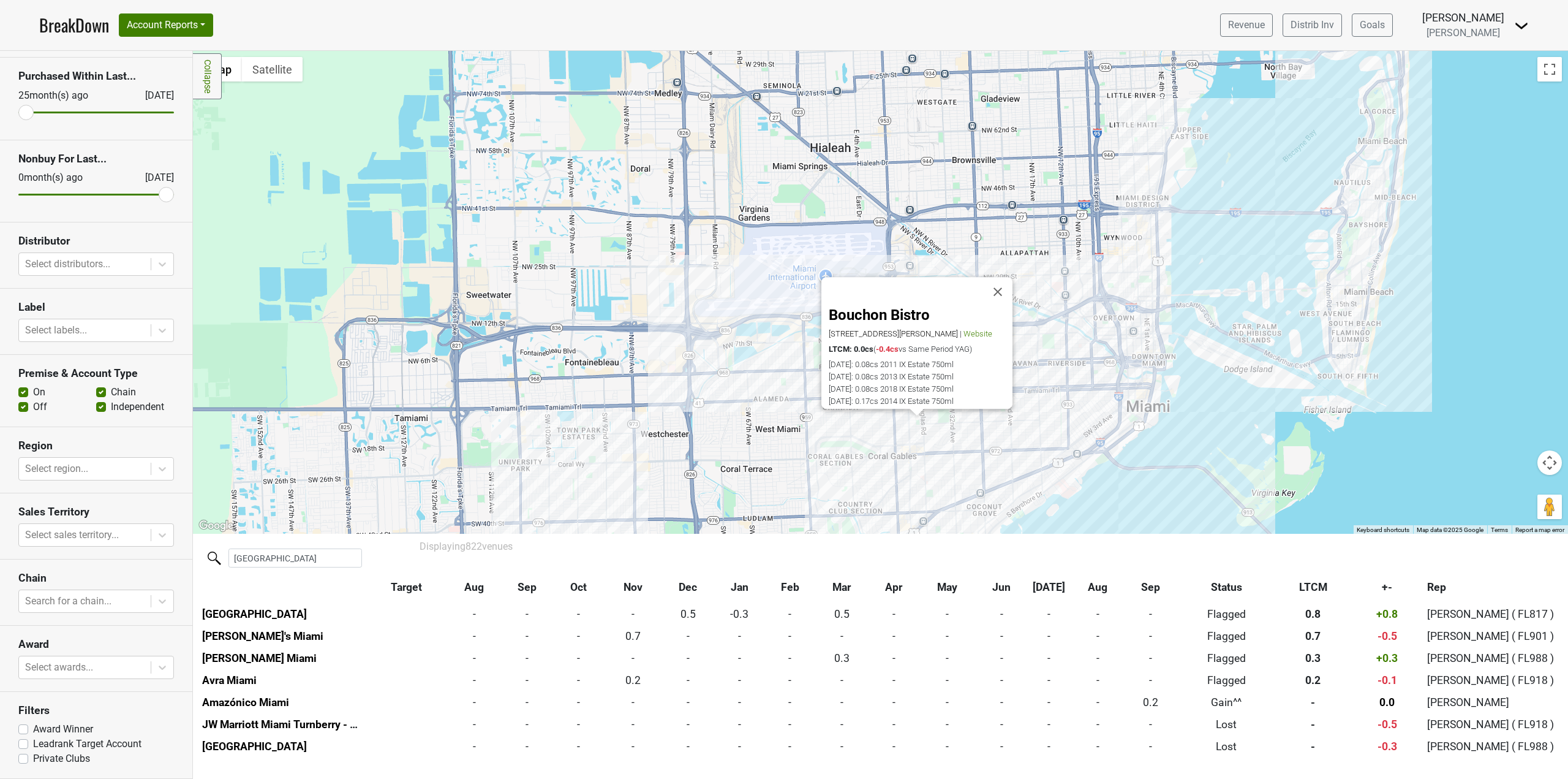
click at [765, 428] on div "Bouchon Bistro [STREET_ADDRESS][PERSON_NAME] | Website LTCM: 0.0cs ( -0.4cs vs …" at bounding box center [881, 292] width 1375 height 483
click at [703, 364] on div "Bouchon Bistro [STREET_ADDRESS][PERSON_NAME] | Website LTCM: 0.0cs ( -0.4cs vs …" at bounding box center [881, 292] width 1375 height 483
click at [1007, 285] on button "Close" at bounding box center [997, 292] width 30 height 30
click at [912, 377] on div at bounding box center [881, 292] width 1375 height 483
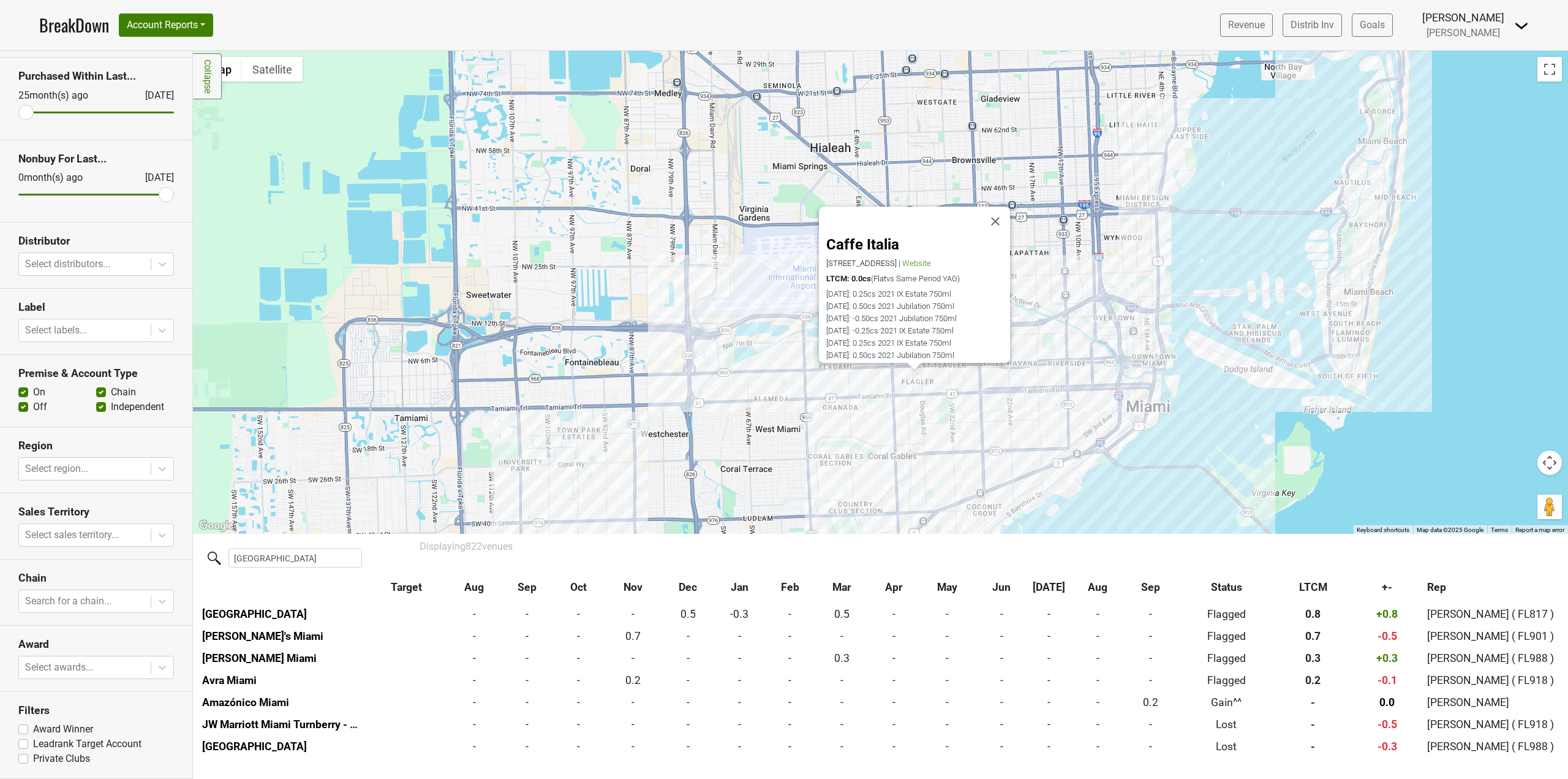
click at [542, 376] on div "Caffe Italia [STREET_ADDRESS] | Website LTCM: 0.0cs ( Flat vs Same Period YAG) …" at bounding box center [881, 292] width 1375 height 483
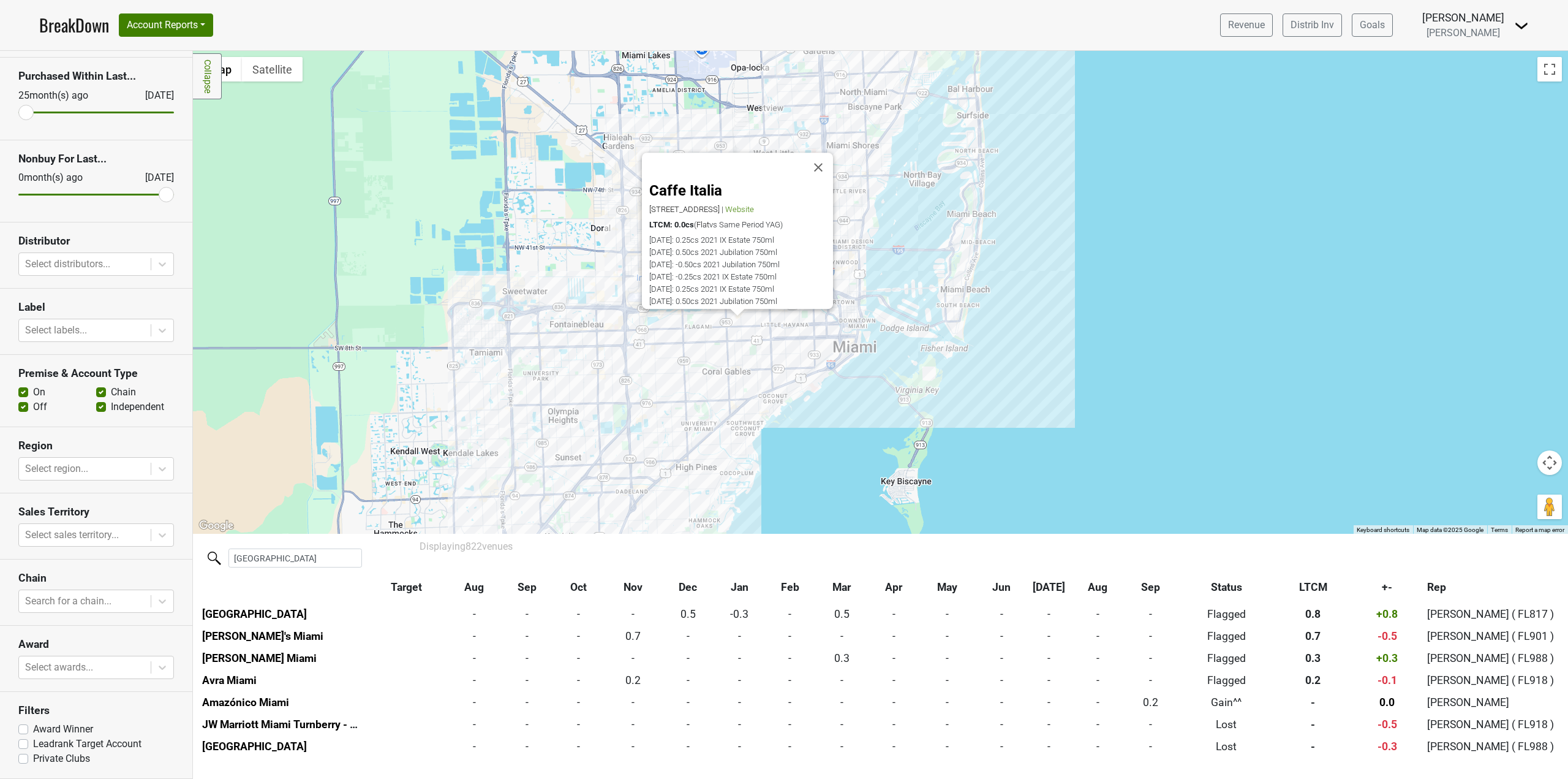
click at [978, 108] on div "Caffe Italia [STREET_ADDRESS] | Website LTCM: 0.0cs ( Flat vs Same Period YAG) …" at bounding box center [881, 292] width 1375 height 483
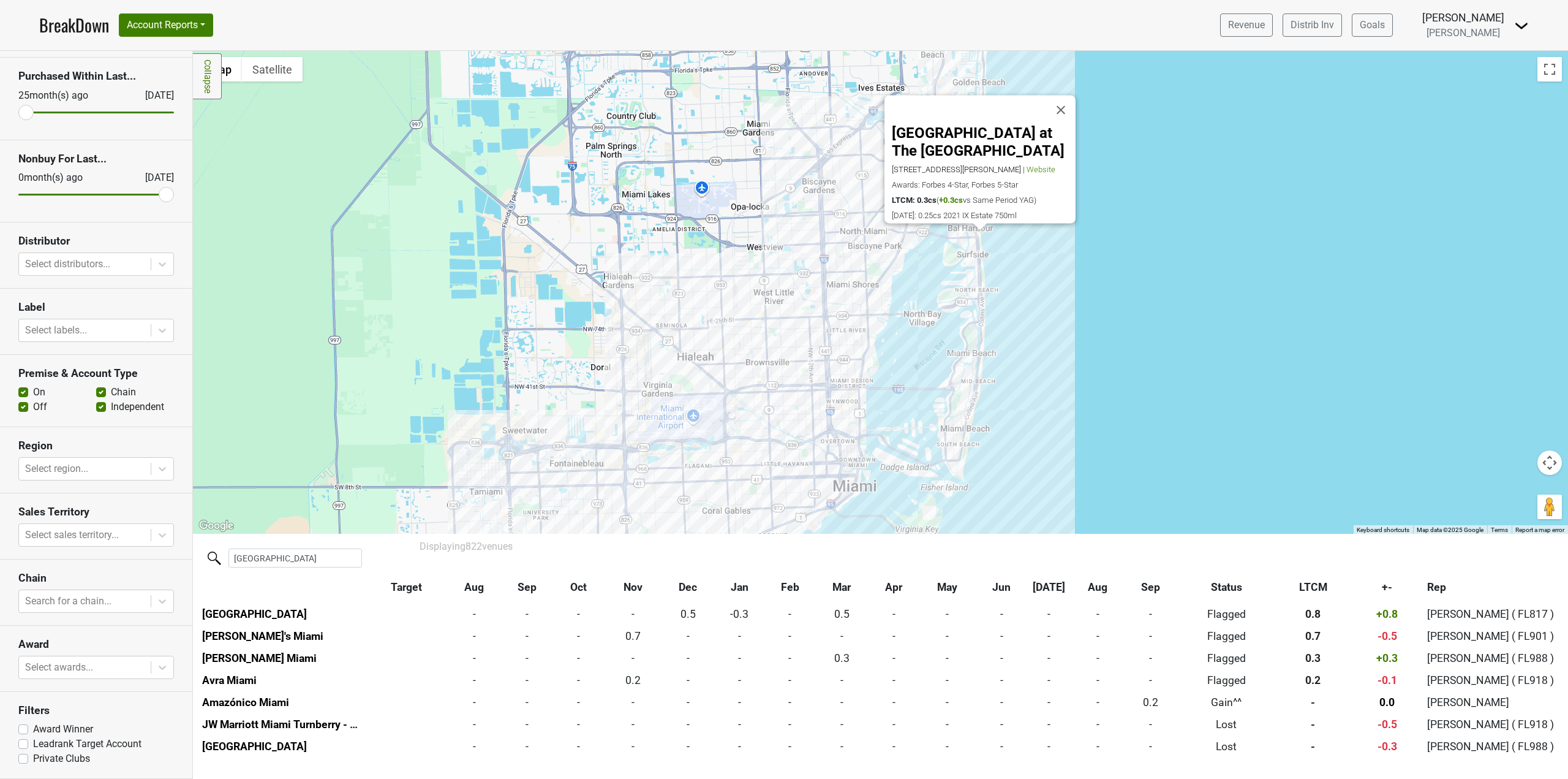
click at [978, 379] on div "[GEOGRAPHIC_DATA] at The [GEOGRAPHIC_DATA] [STREET_ADDRESS][PERSON_NAME] | Webs…" at bounding box center [881, 292] width 1375 height 483
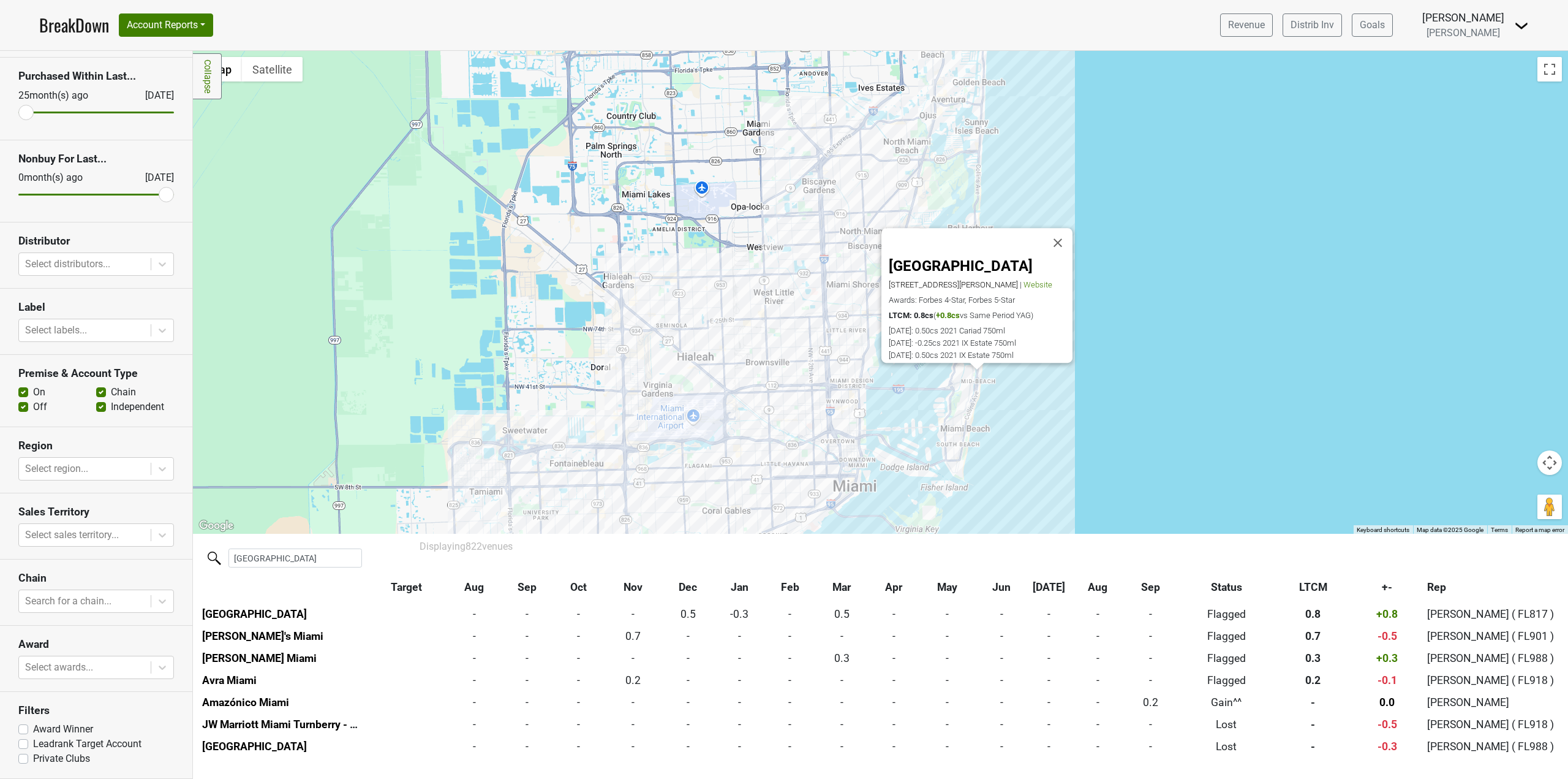
click at [971, 408] on div "[GEOGRAPHIC_DATA] [STREET_ADDRESS][PERSON_NAME] | Website Awards: Forbes 4-Star…" at bounding box center [881, 292] width 1375 height 483
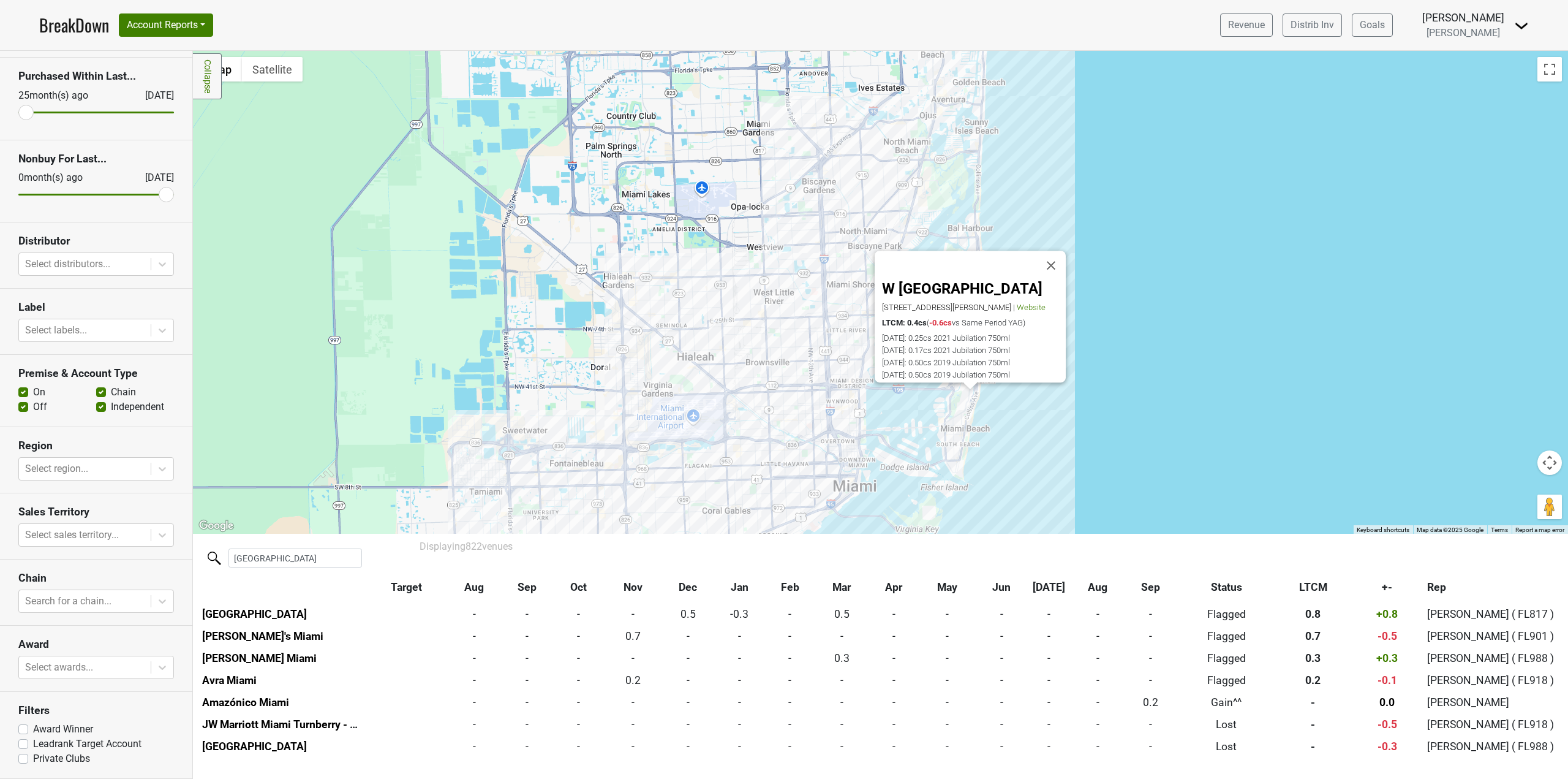
click at [470, 327] on div "W [GEOGRAPHIC_DATA] [STREET_ADDRESS][PERSON_NAME] | Website LTCM: 0.4cs ( -0.6c…" at bounding box center [881, 292] width 1375 height 483
click at [189, 28] on button "Account Reports" at bounding box center [166, 25] width 94 height 23
click at [162, 70] on link "Map" at bounding box center [173, 73] width 109 height 19
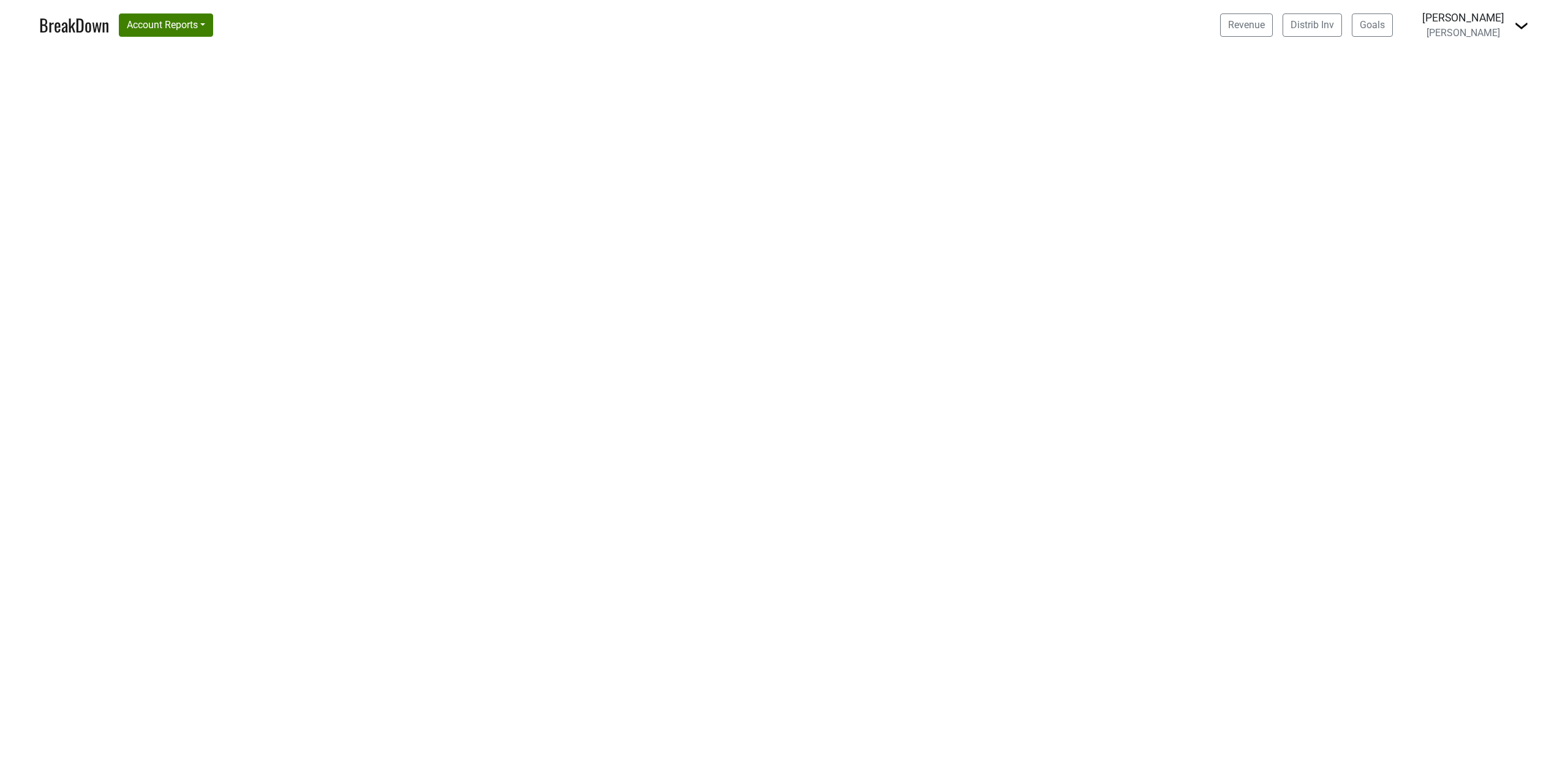
select select "CA"
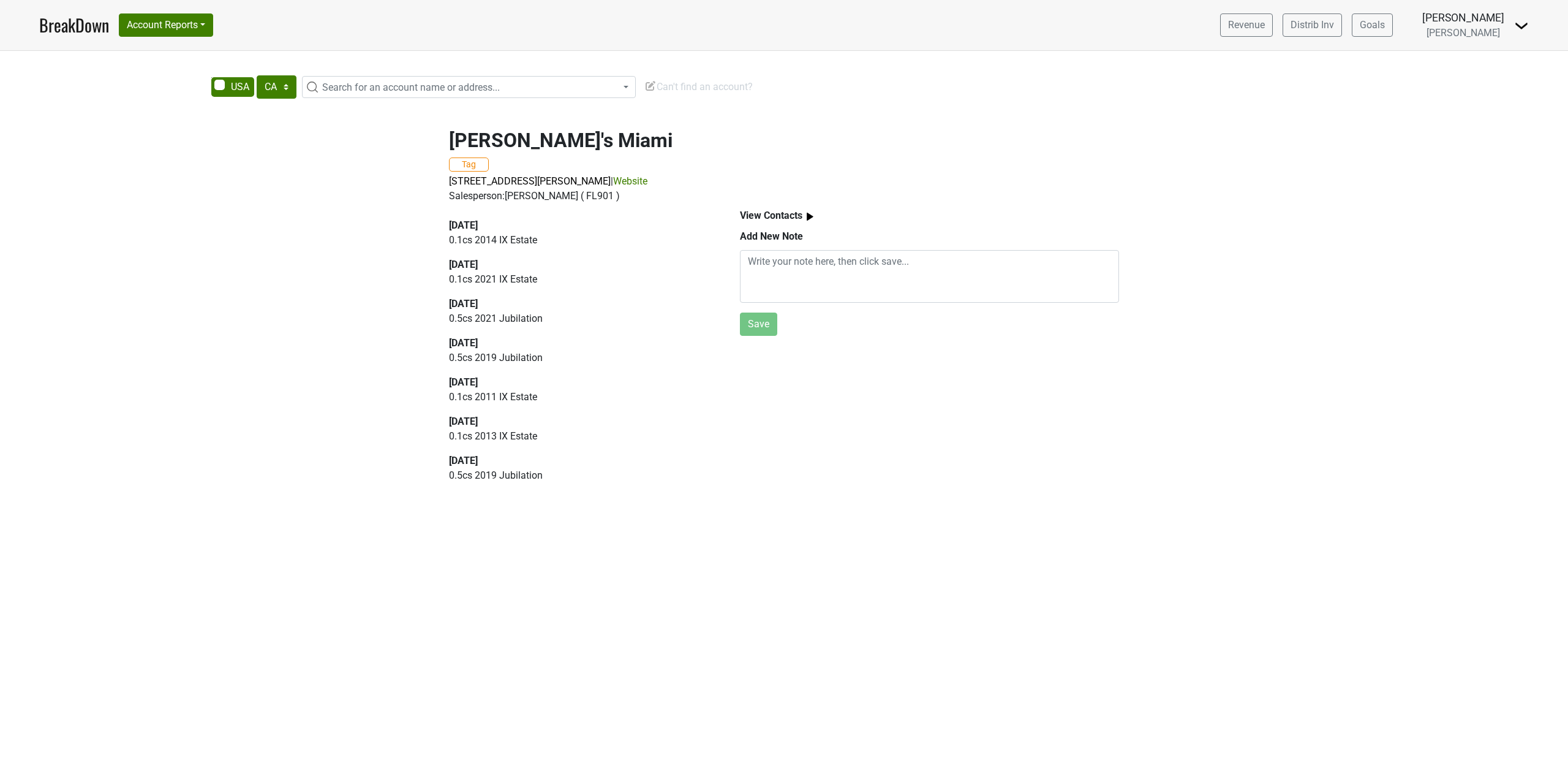
click at [647, 179] on link "Website" at bounding box center [631, 181] width 35 height 12
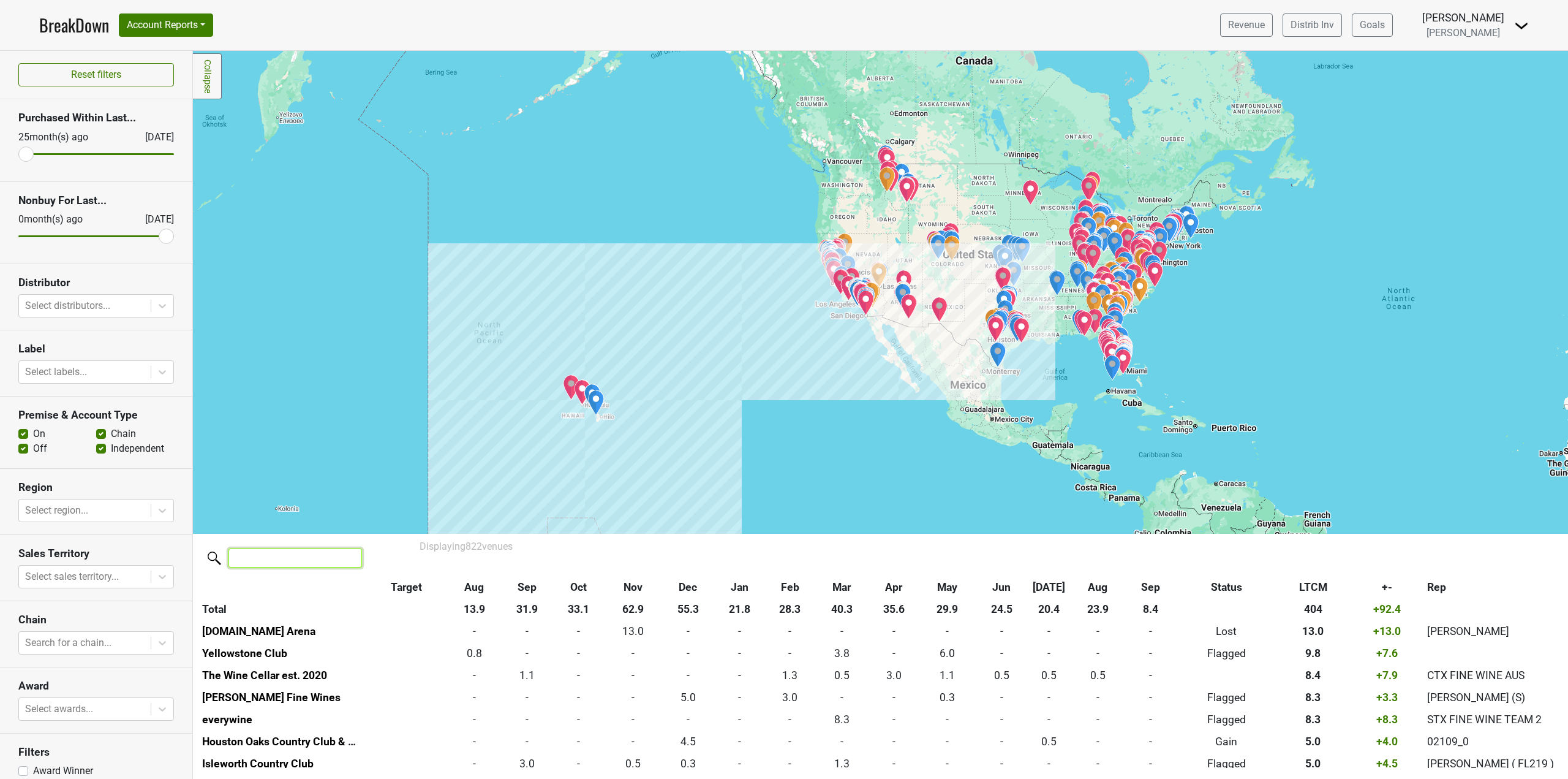
click at [291, 555] on input "search" at bounding box center [295, 558] width 134 height 19
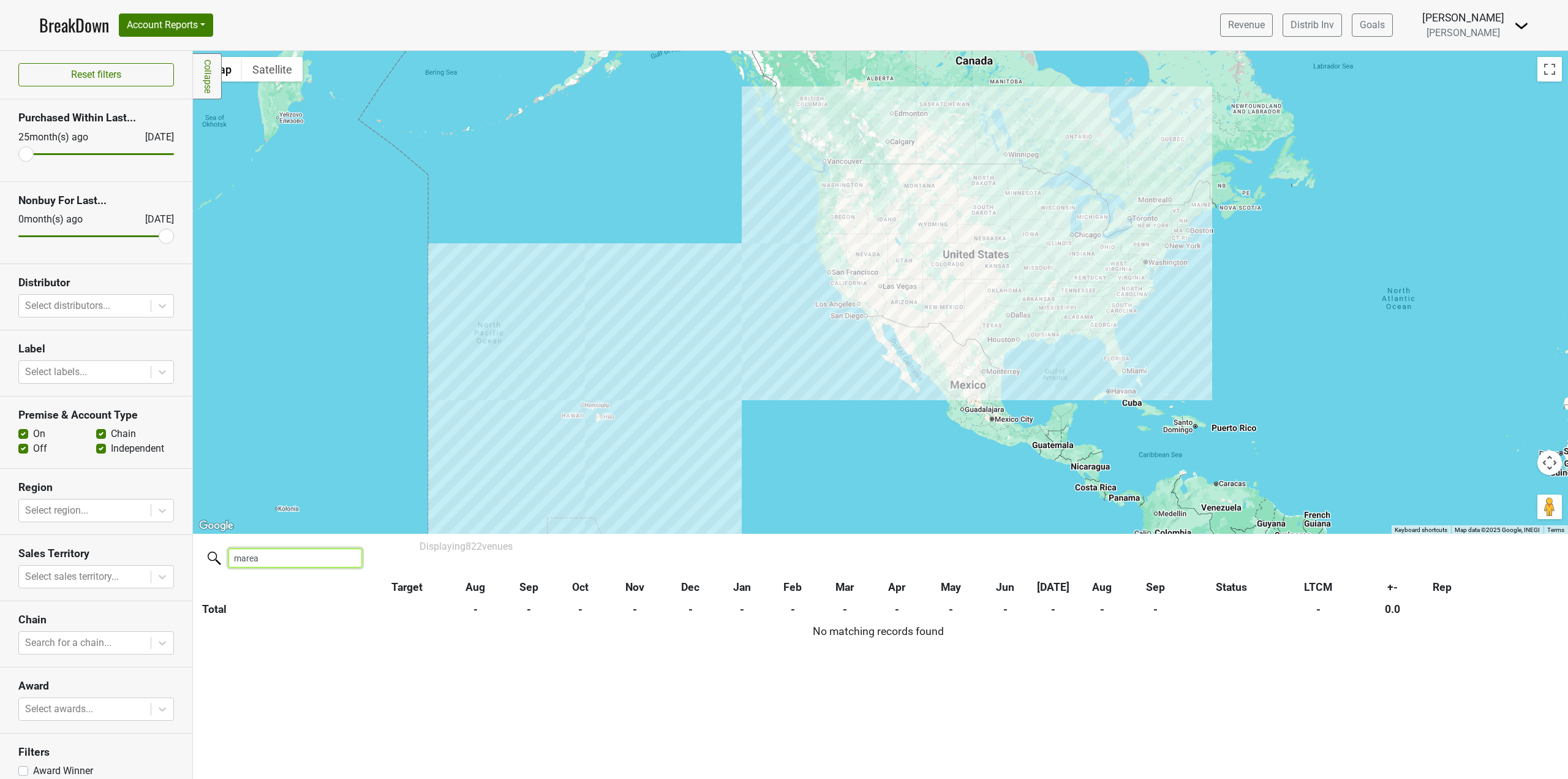
click at [291, 555] on input "marea" at bounding box center [295, 558] width 134 height 19
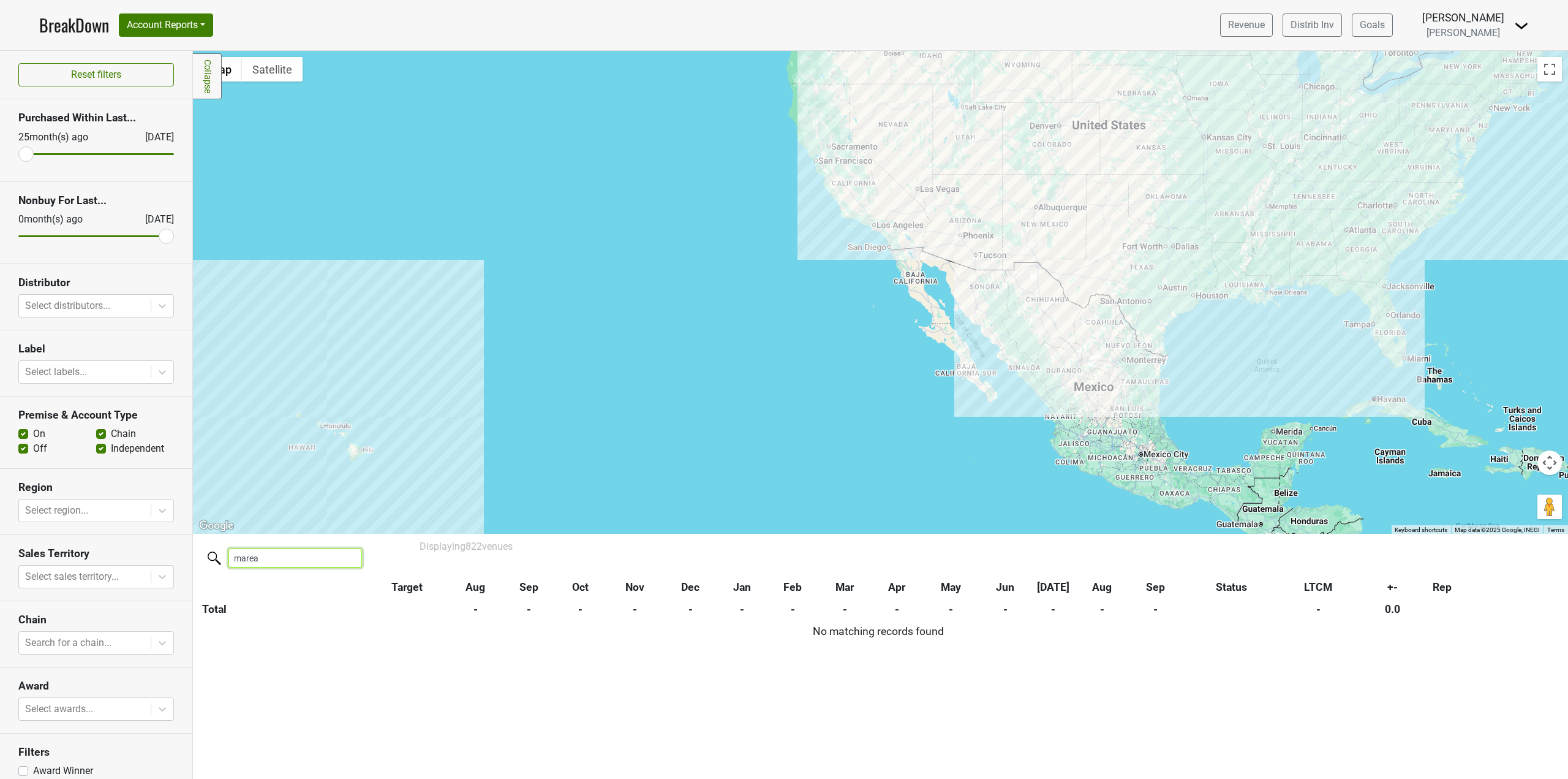
click at [298, 562] on input "marea" at bounding box center [295, 558] width 134 height 19
type input "new york"
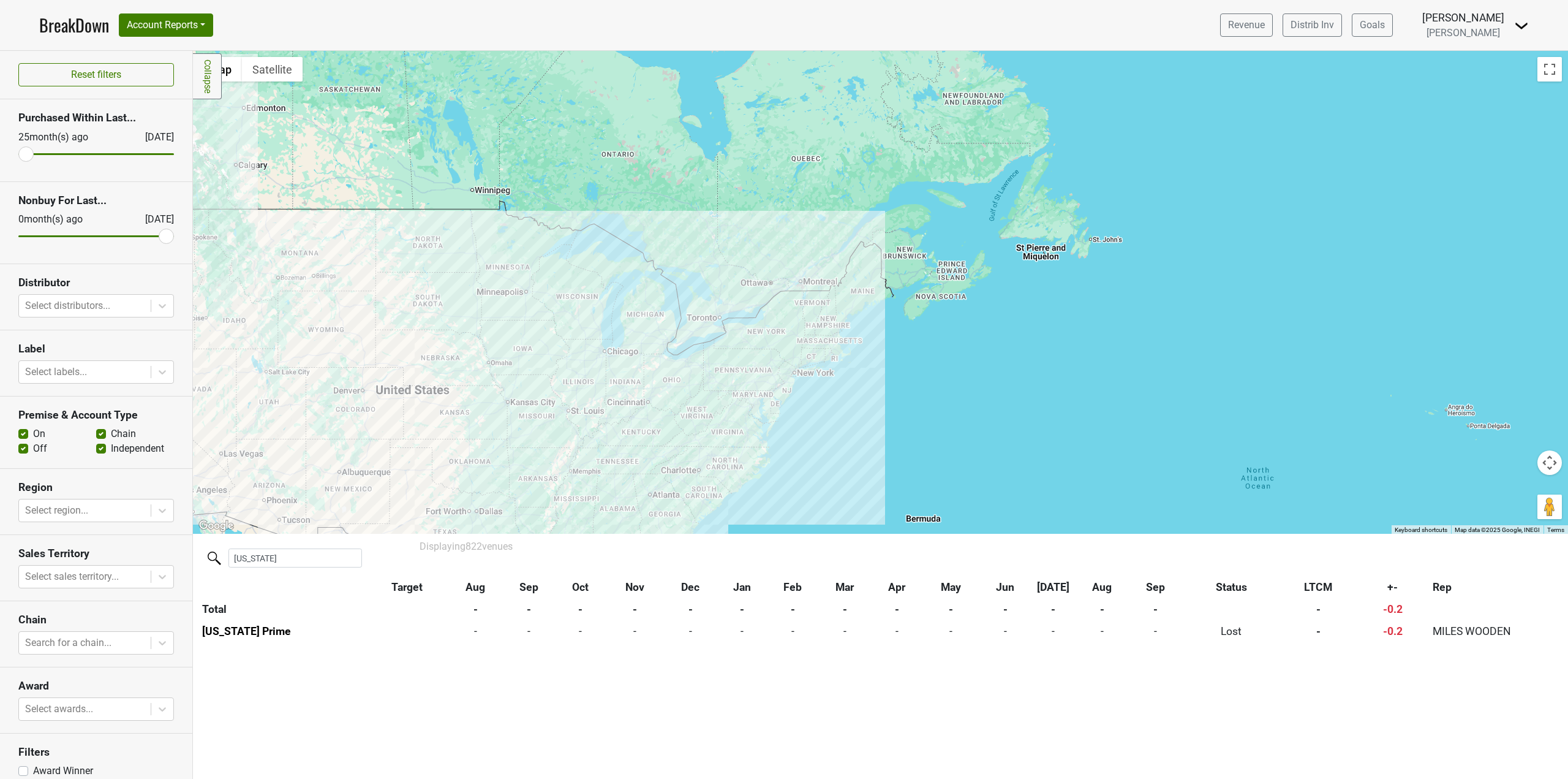
drag, startPoint x: 1323, startPoint y: 395, endPoint x: 622, endPoint y: 661, distance: 749.8
click at [622, 661] on div "Filters Collapse ← Move left → Move right ↑ Move up ↓ Move down + Zoom in - Zoo…" at bounding box center [881, 415] width 1375 height 728
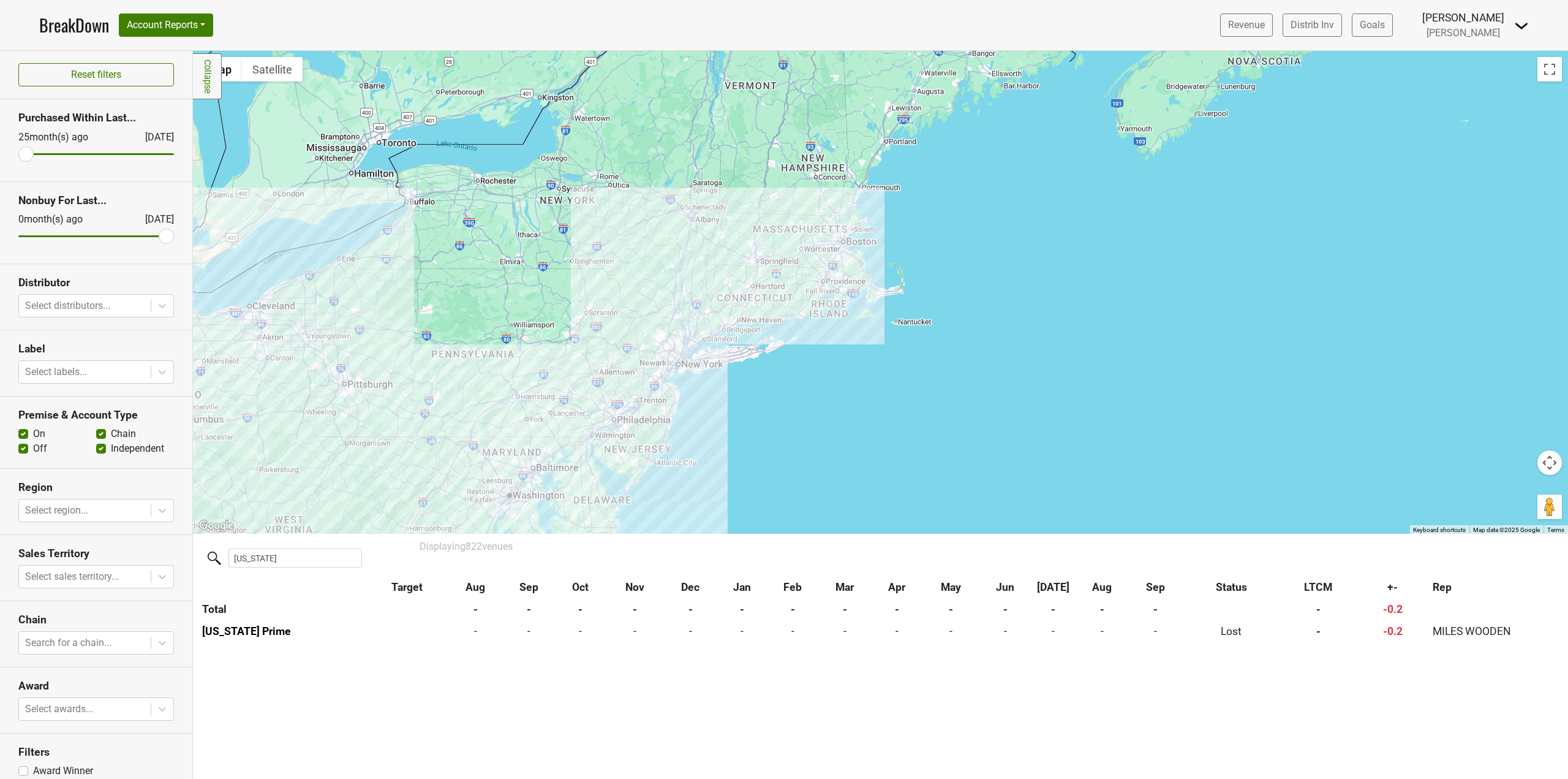
drag, startPoint x: 770, startPoint y: 178, endPoint x: 775, endPoint y: 387, distance: 209.1
click at [773, 363] on div at bounding box center [881, 292] width 1375 height 483
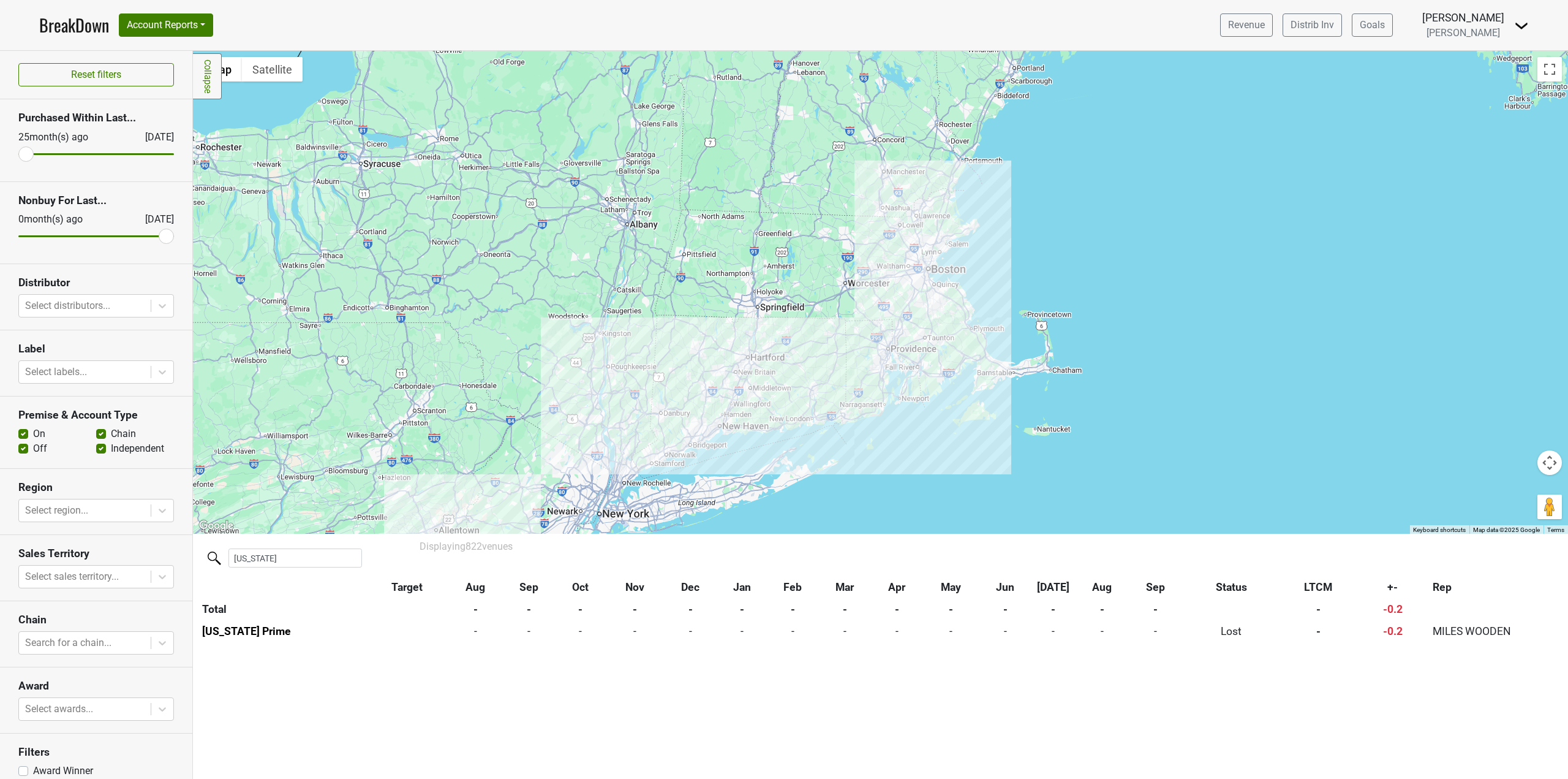
drag, startPoint x: 793, startPoint y: 411, endPoint x: 829, endPoint y: 330, distance: 88.6
click at [829, 330] on div at bounding box center [881, 292] width 1375 height 483
